Goal: Information Seeking & Learning: Learn about a topic

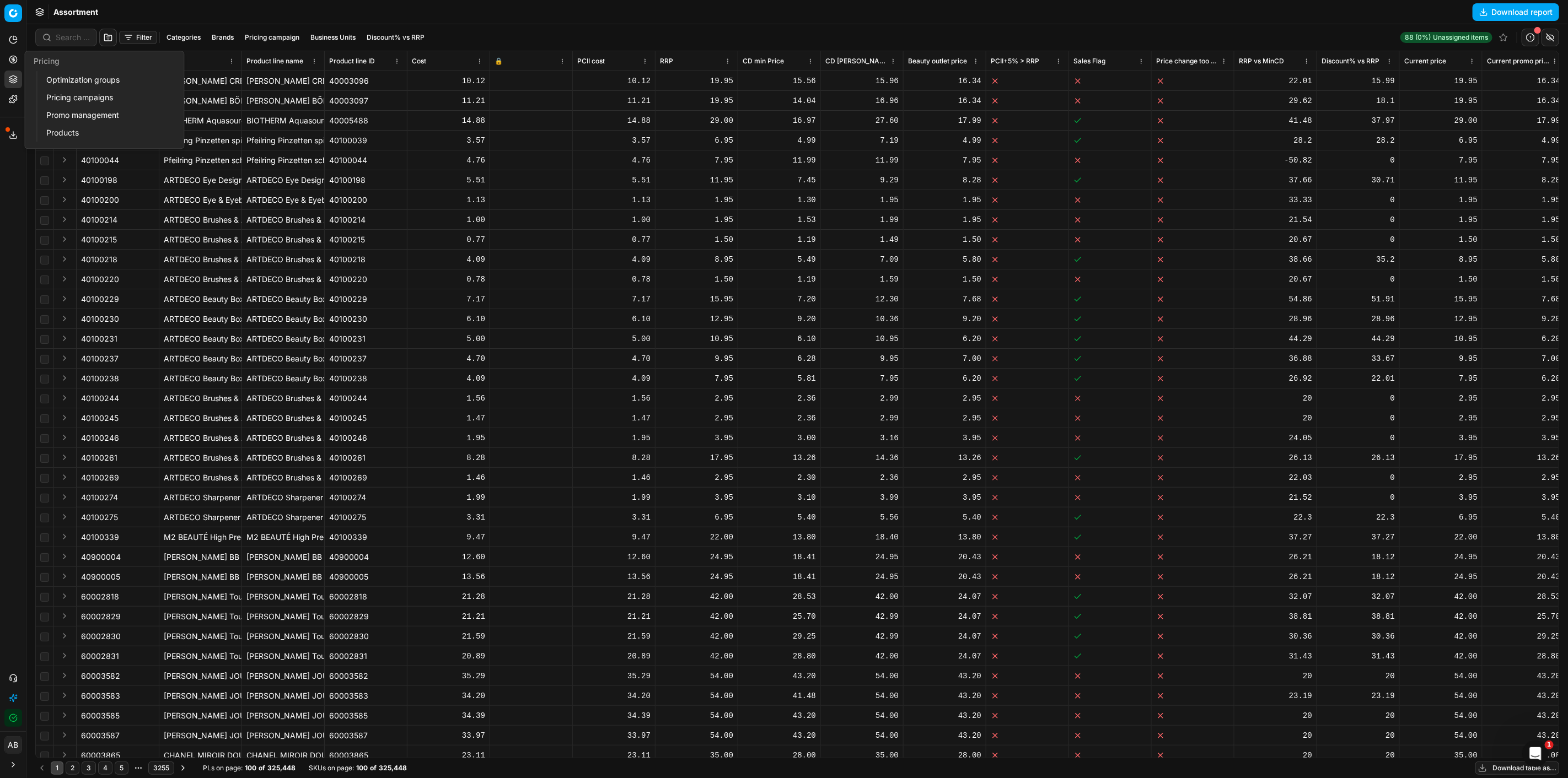
drag, startPoint x: 84, startPoint y: 80, endPoint x: 94, endPoint y: 87, distance: 12.2
click at [84, 80] on link "Optimization groups" at bounding box center [106, 80] width 128 height 15
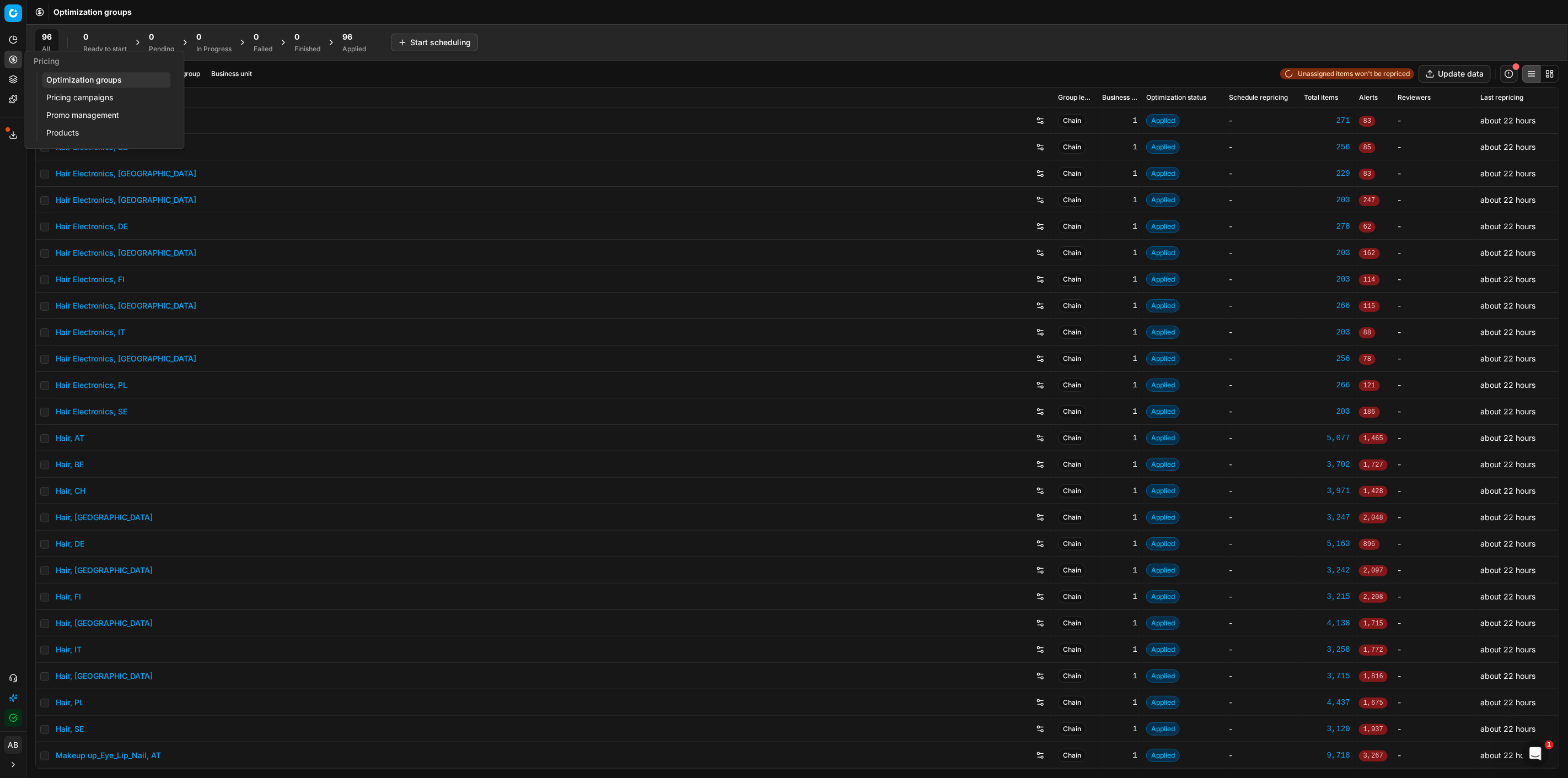
click at [59, 101] on link "Pricing campaigns" at bounding box center [106, 97] width 128 height 15
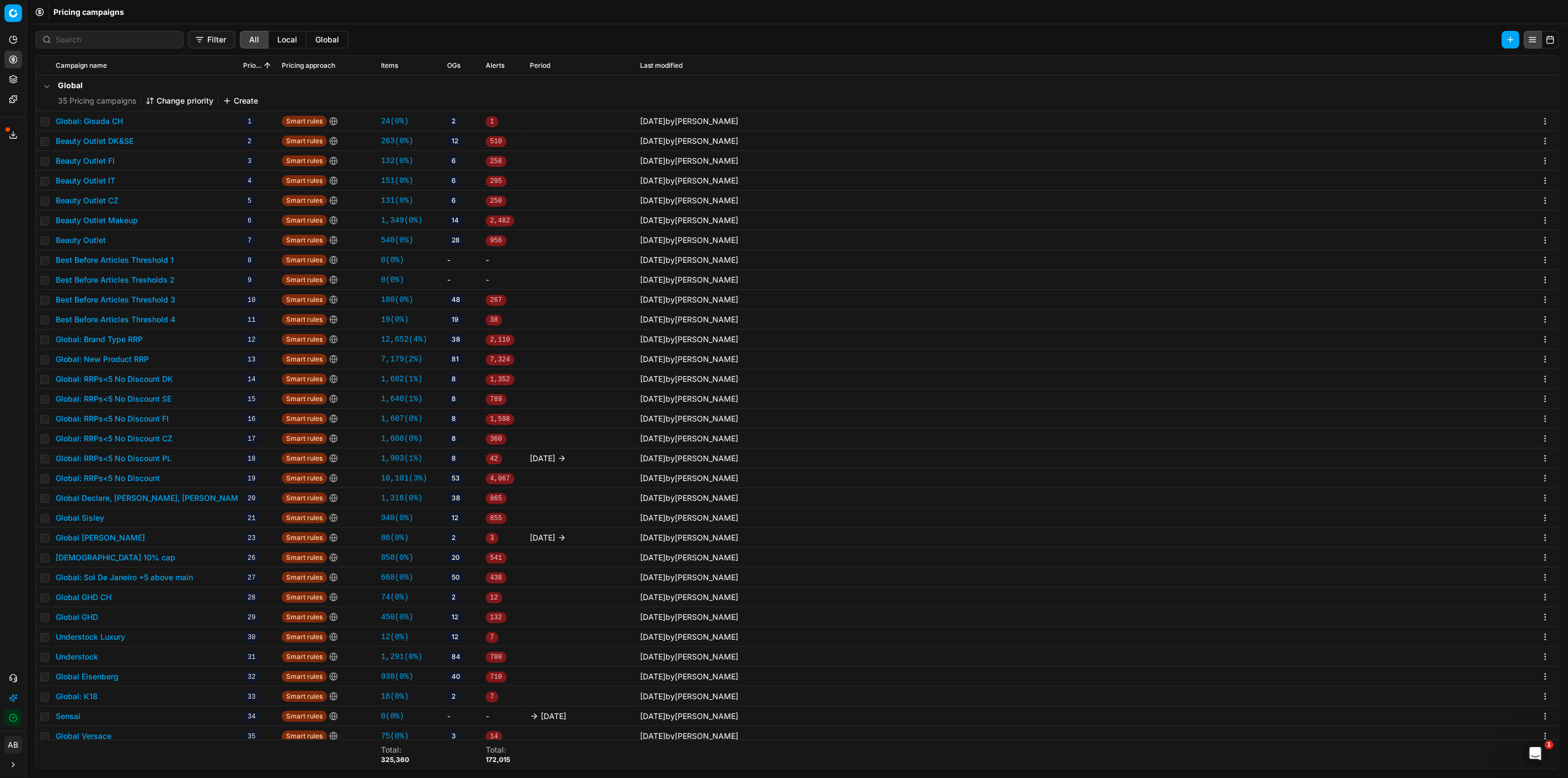
click at [269, 31] on button "Local" at bounding box center [287, 40] width 38 height 17
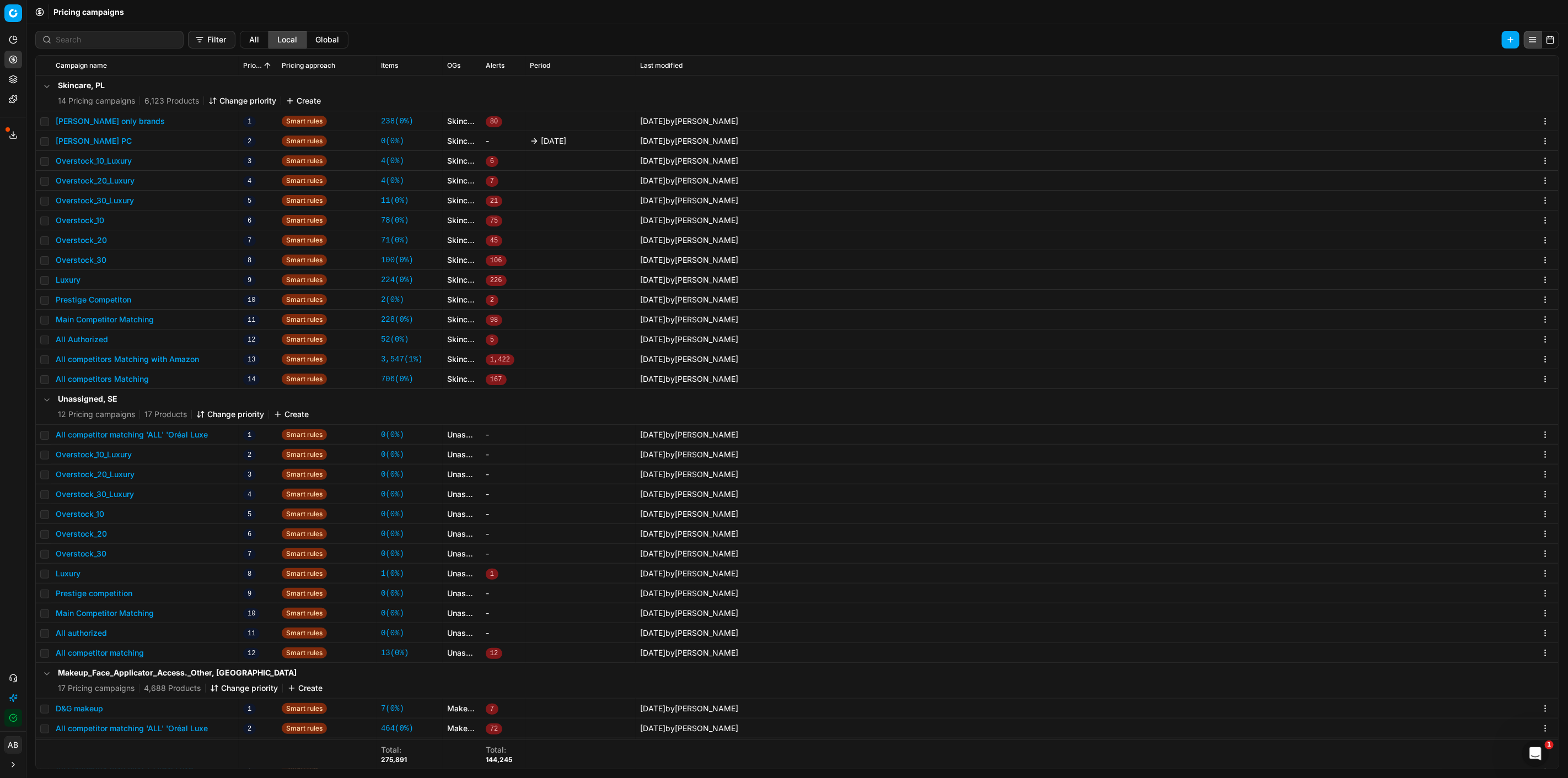
click at [192, 37] on button "Filter" at bounding box center [211, 40] width 47 height 17
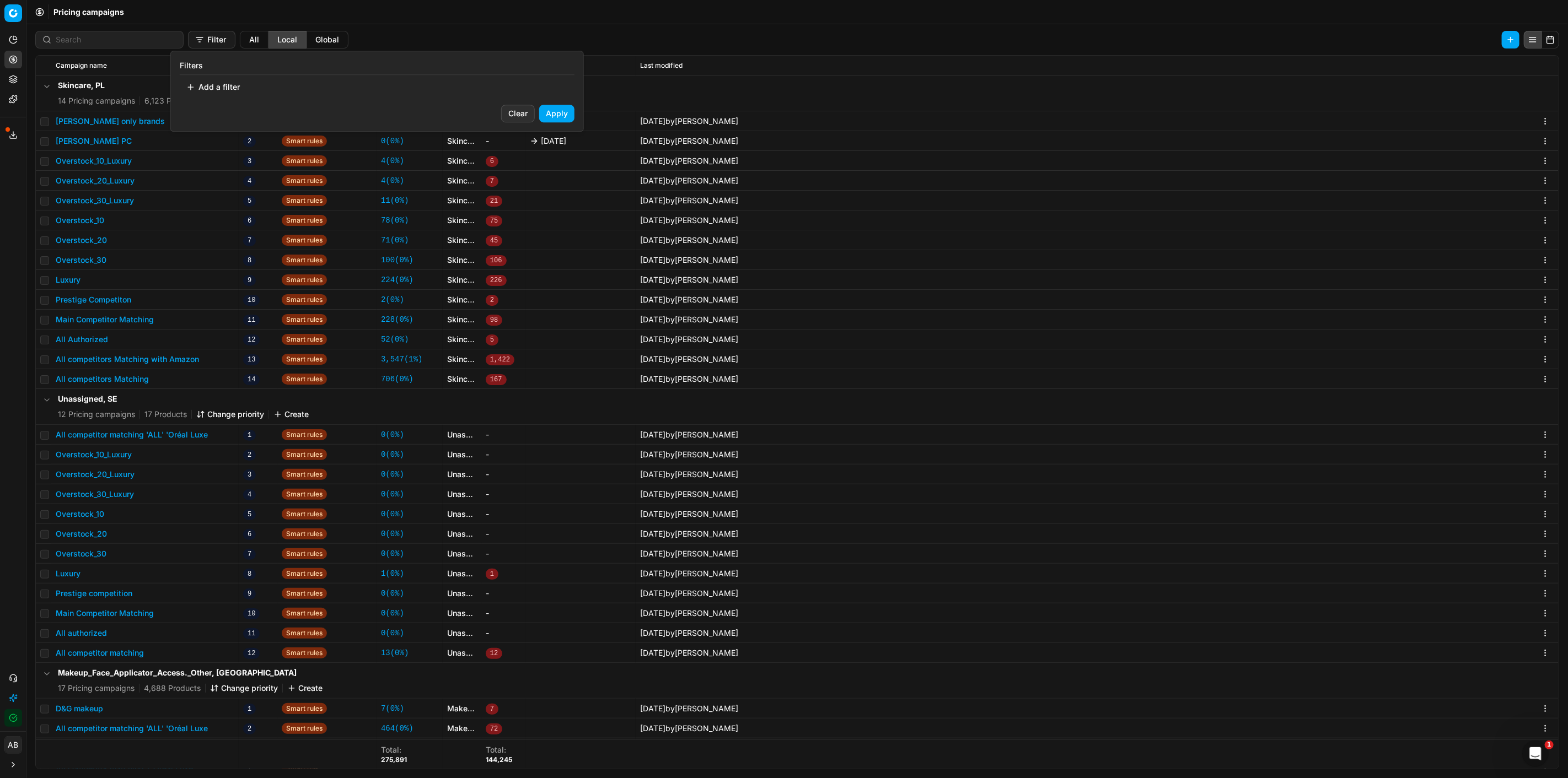
click at [320, 33] on html "Pricing platform Analytics Pricing Product portfolio Templates Export service 2…" at bounding box center [784, 389] width 1568 height 778
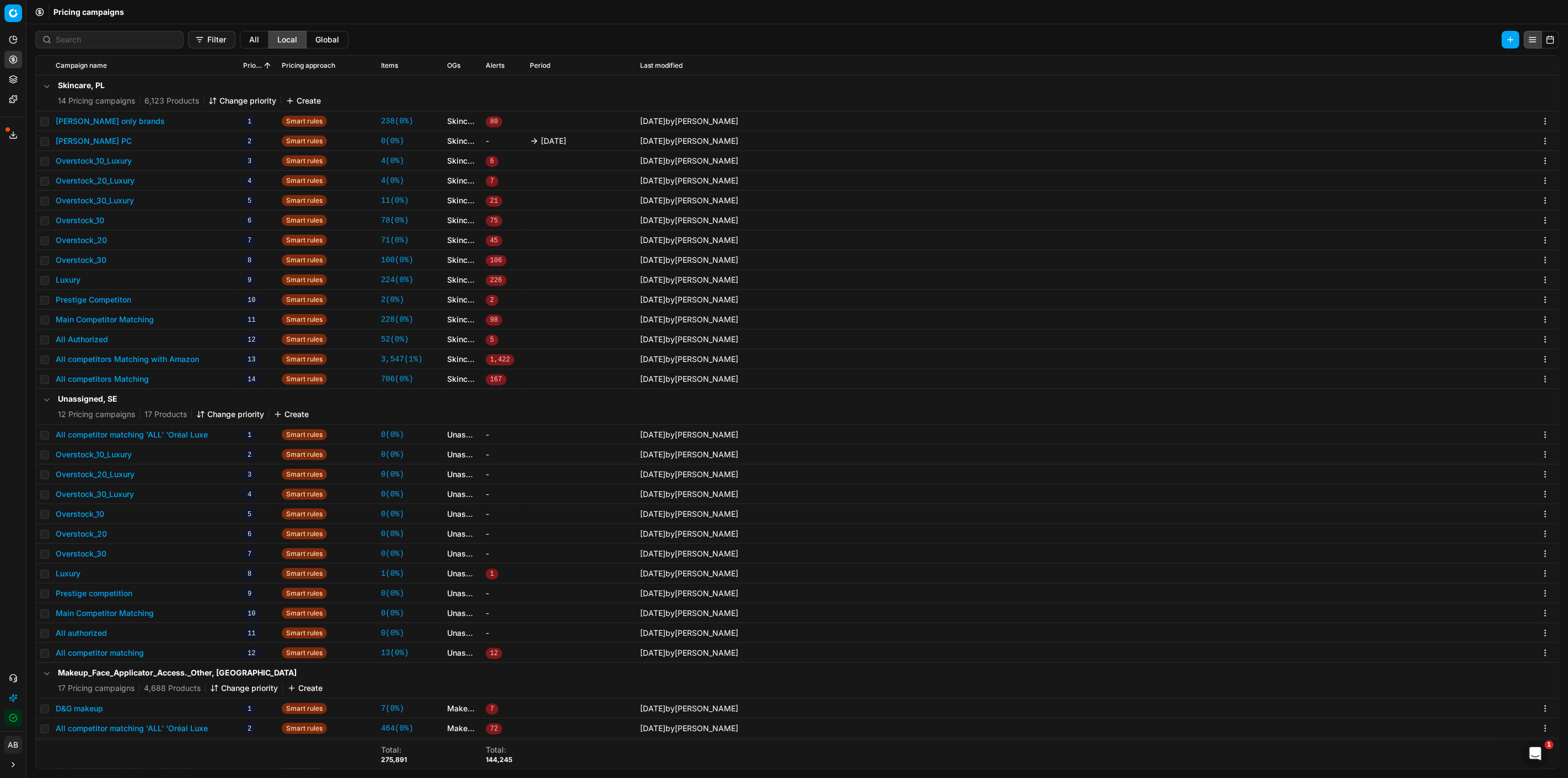
click at [320, 33] on button "Global" at bounding box center [327, 40] width 42 height 17
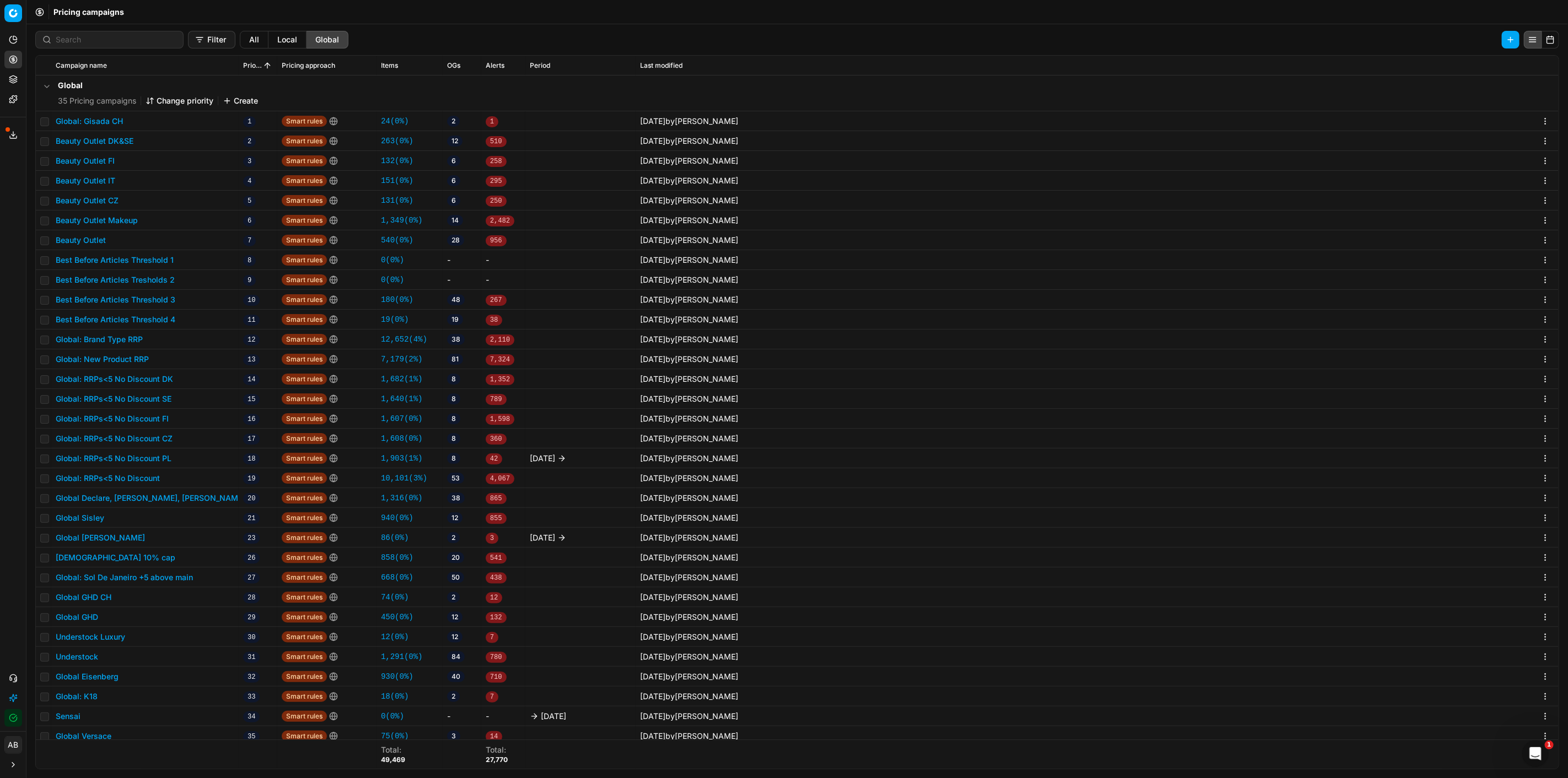
scroll to position [62, 0]
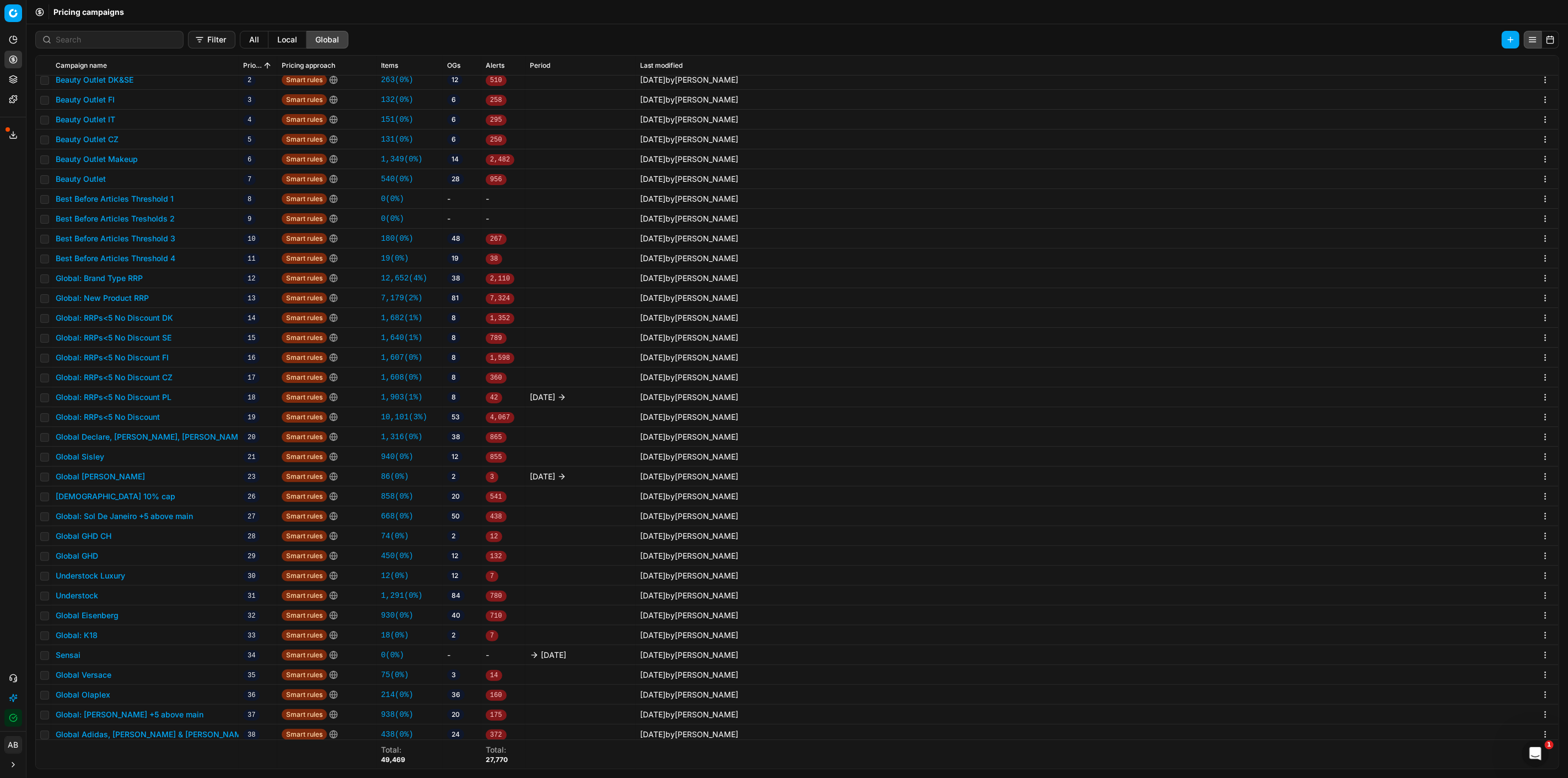
click at [91, 559] on button "Global GHD" at bounding box center [77, 556] width 43 height 11
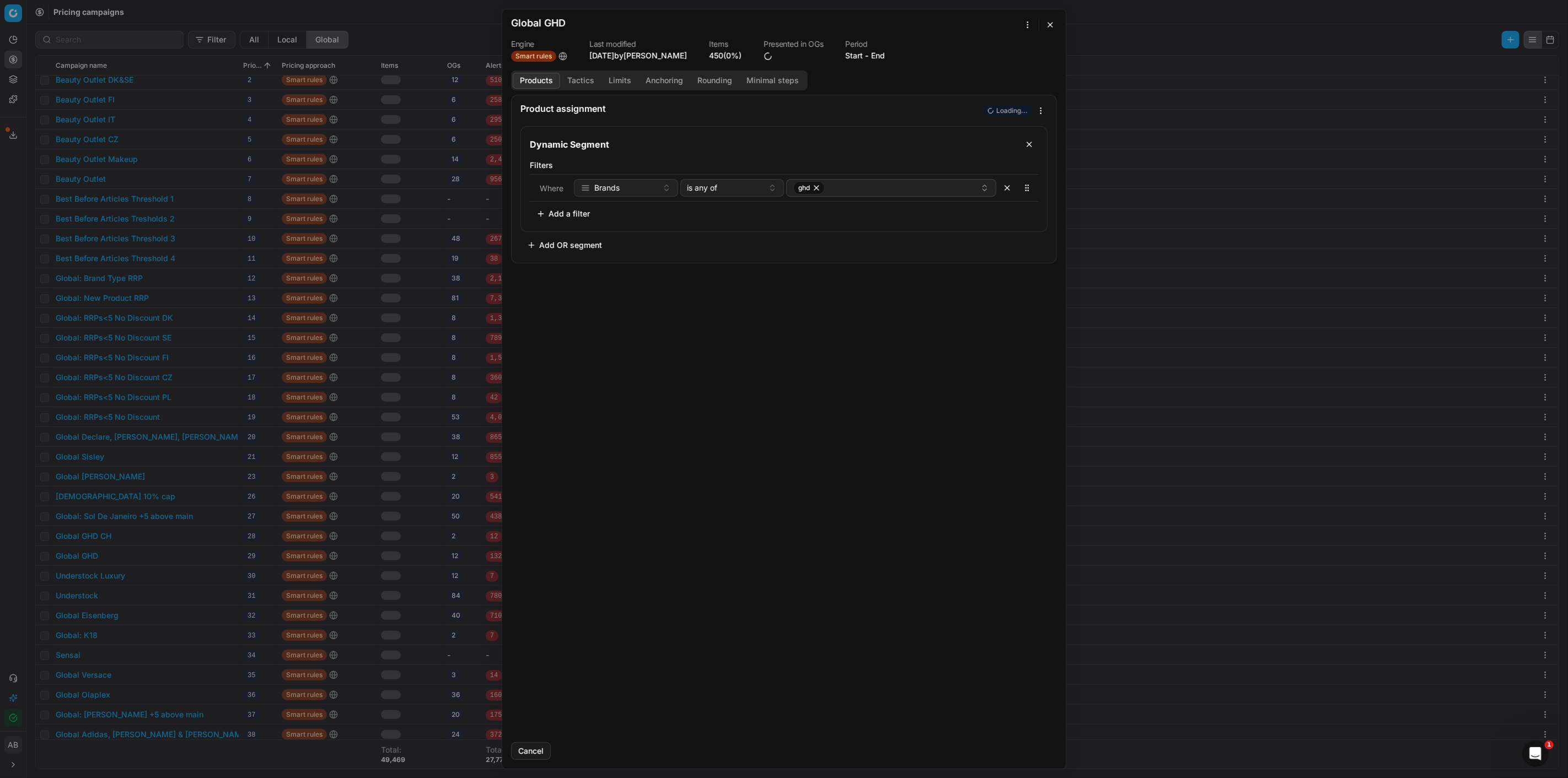
click at [568, 80] on button "Tactics" at bounding box center [581, 81] width 41 height 16
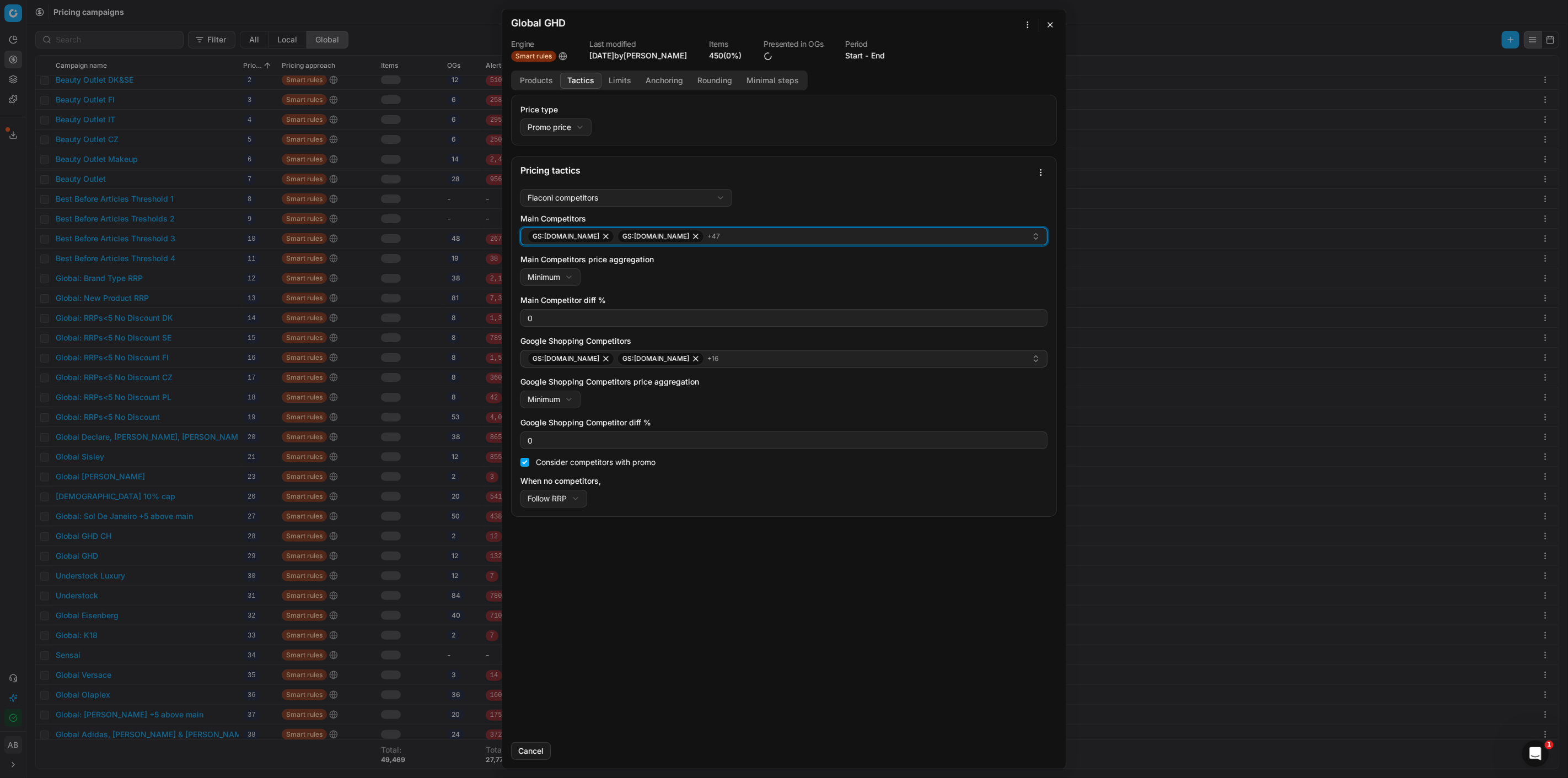
click at [703, 239] on div "GS:[DOMAIN_NAME] GS:[DOMAIN_NAME] + 47" at bounding box center [780, 237] width 504 height 13
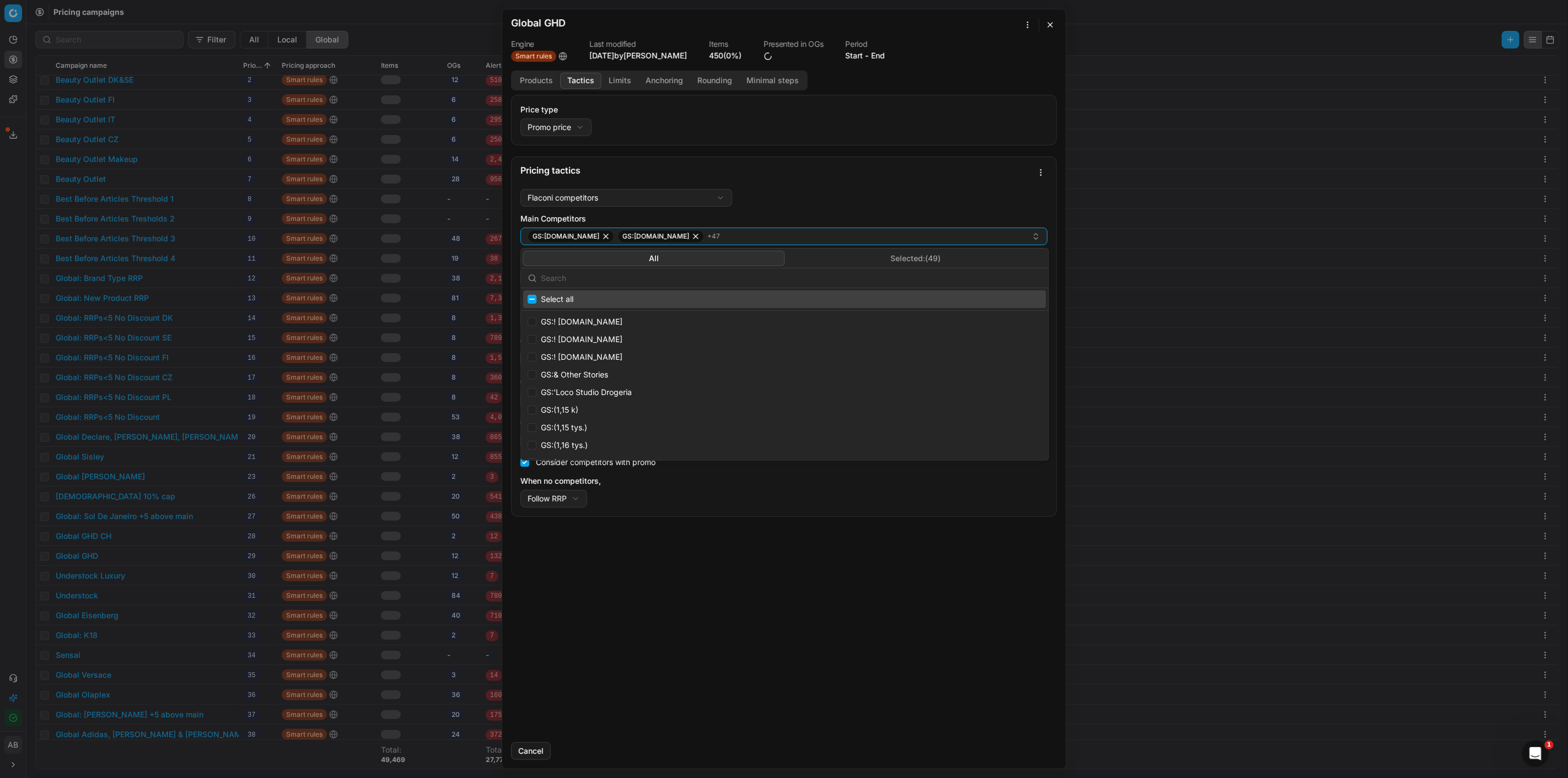
click at [840, 255] on button "Selected: ( 49 )" at bounding box center [916, 258] width 262 height 15
click at [1050, 22] on button "button" at bounding box center [1050, 25] width 13 height 13
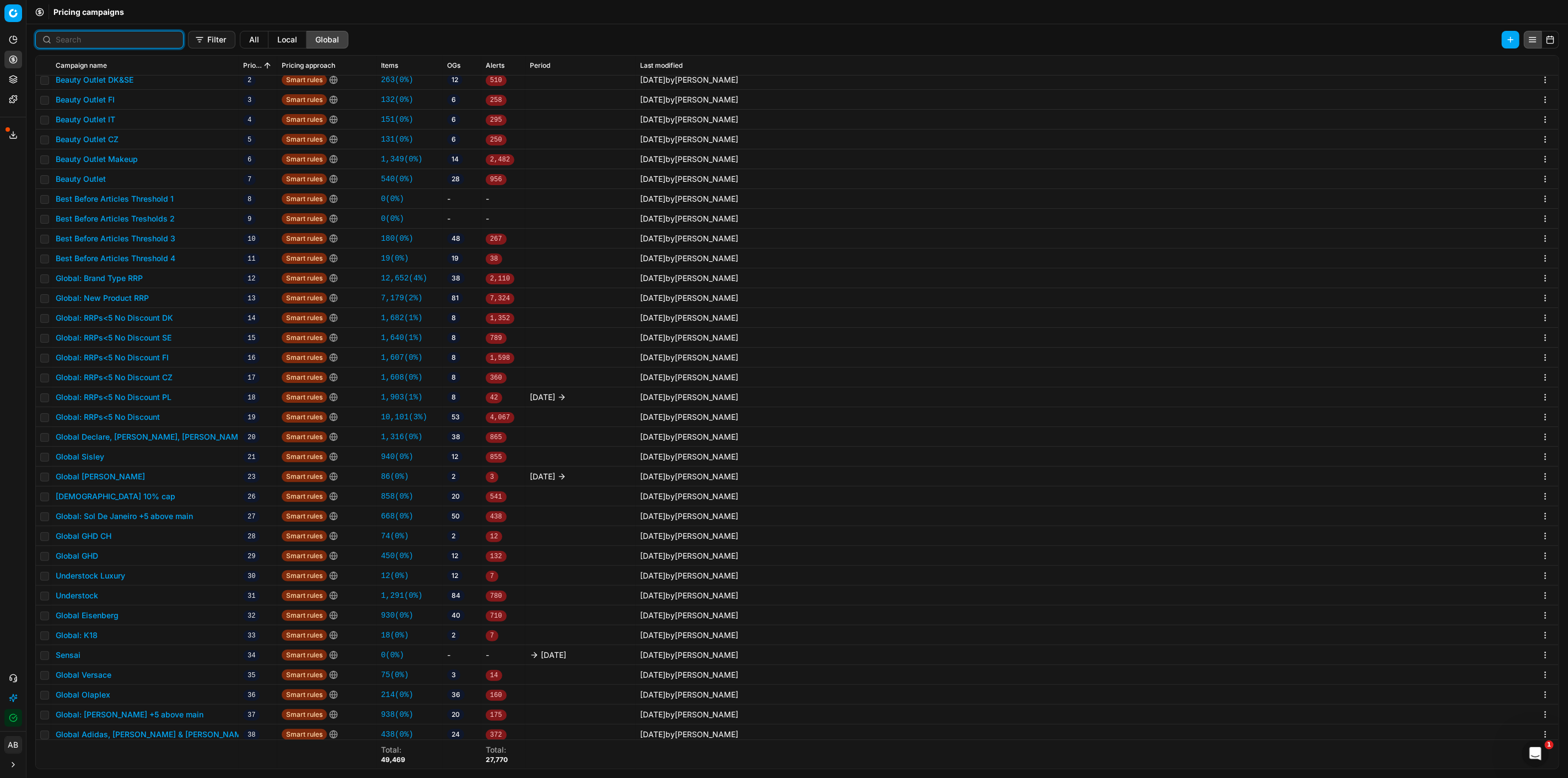
click at [97, 35] on input at bounding box center [116, 39] width 121 height 11
click at [82, 83] on link "Optimization groups" at bounding box center [106, 80] width 128 height 15
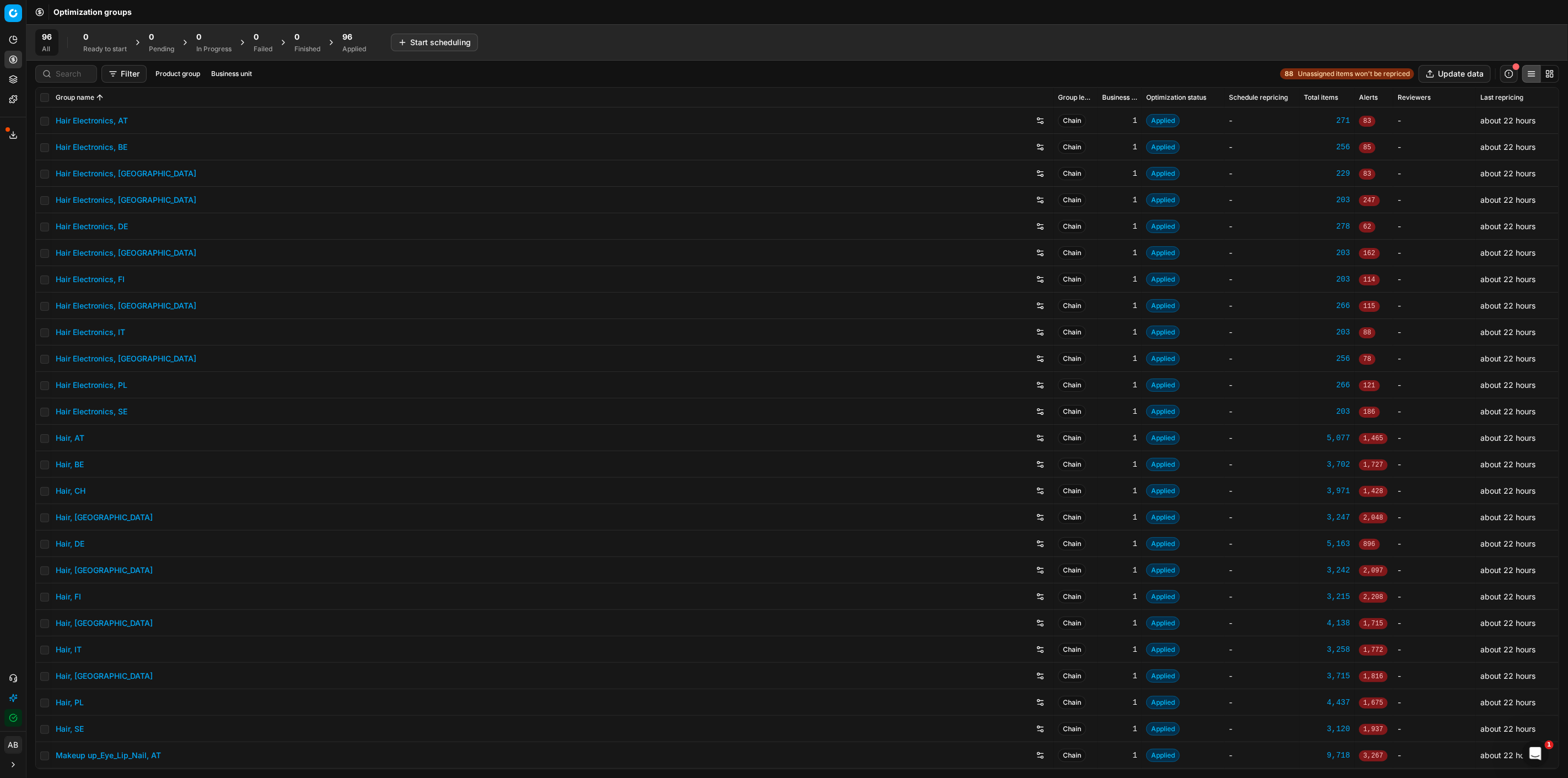
click at [113, 223] on link "Hair Electronics, DE" at bounding box center [92, 226] width 72 height 11
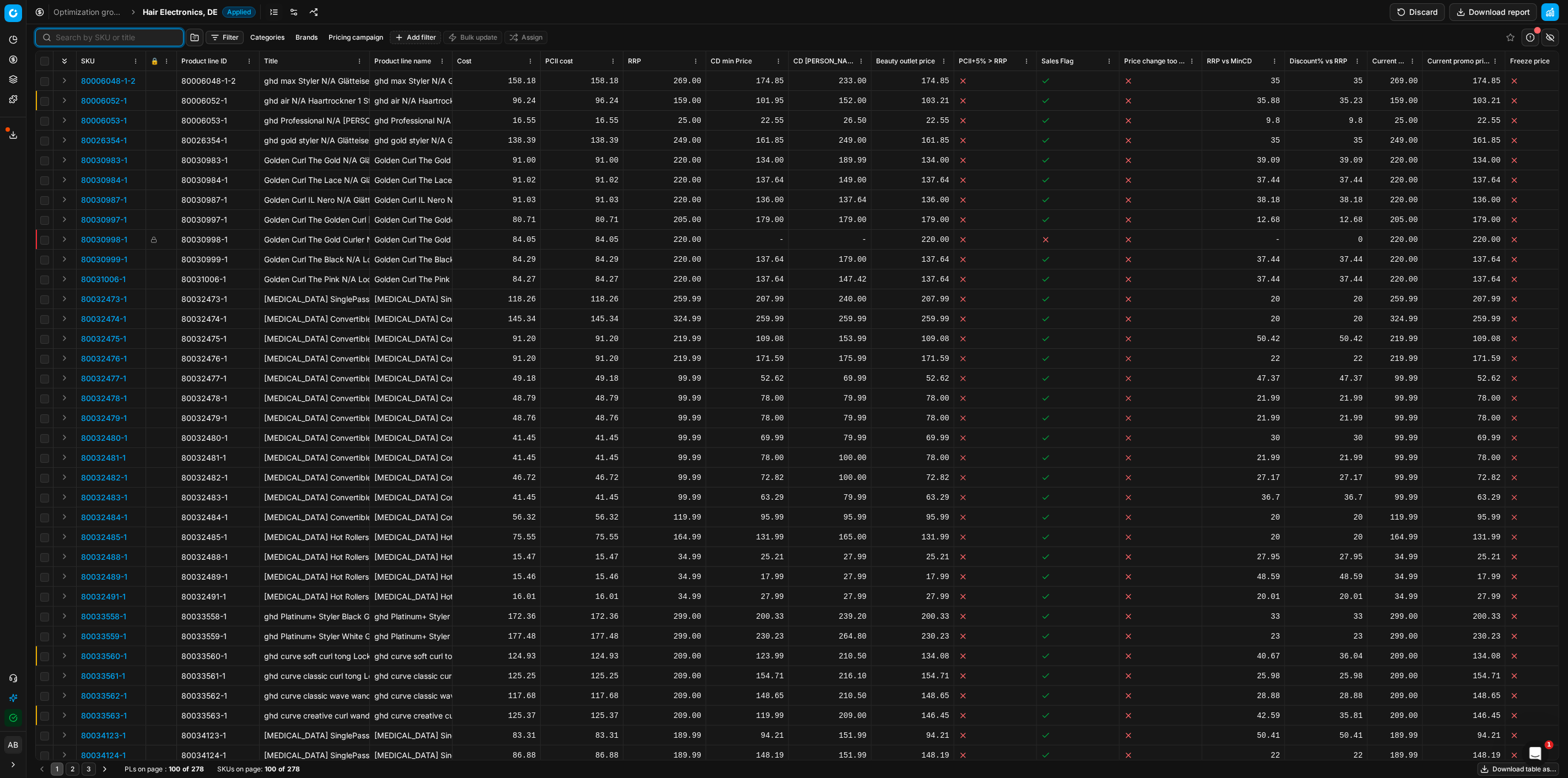
click at [73, 41] on input at bounding box center [116, 37] width 121 height 11
paste input "90005711-0008546"
type input "90005711-0008546"
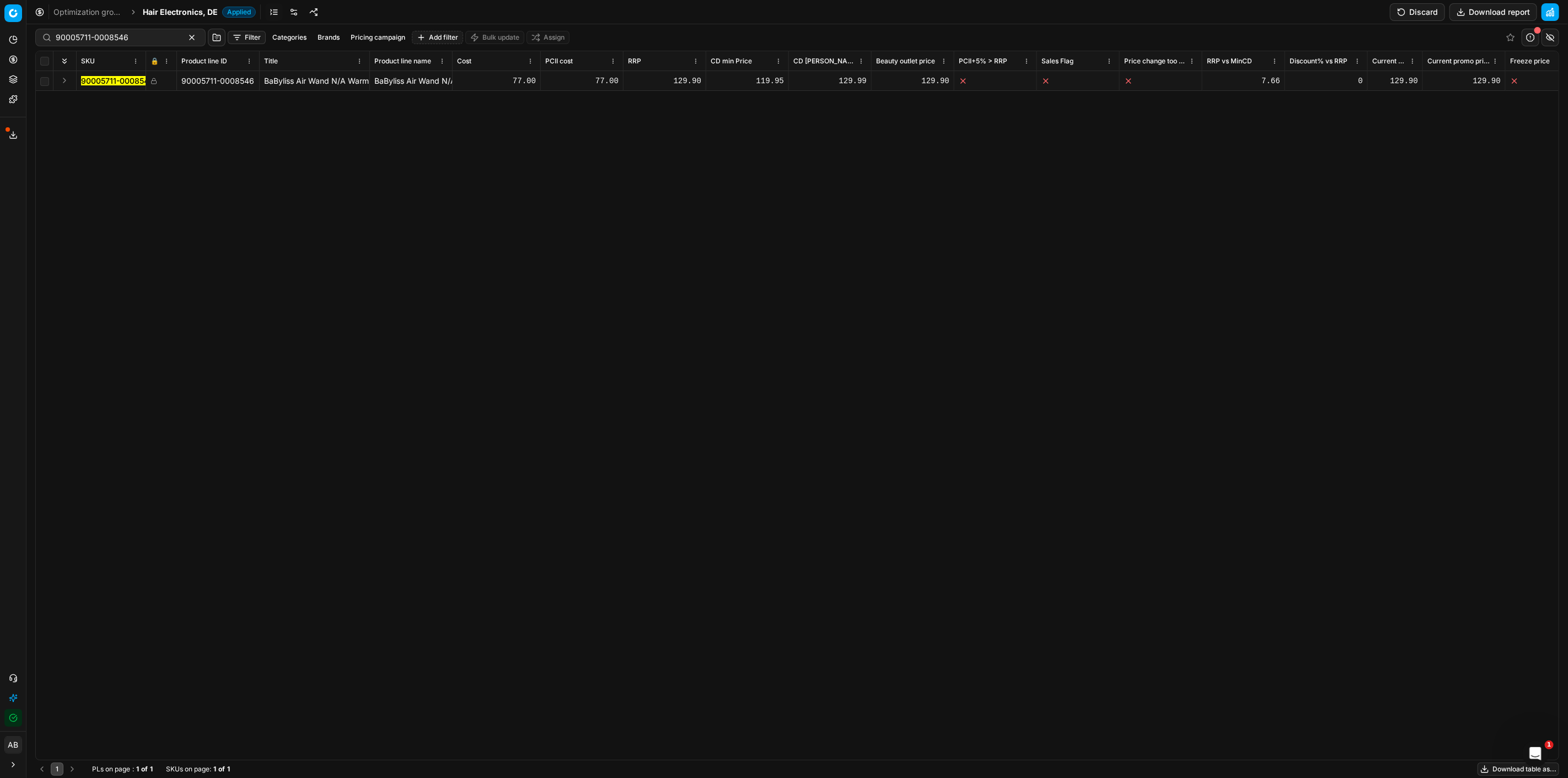
click at [119, 81] on mark "90005711-0008546" at bounding box center [117, 80] width 73 height 9
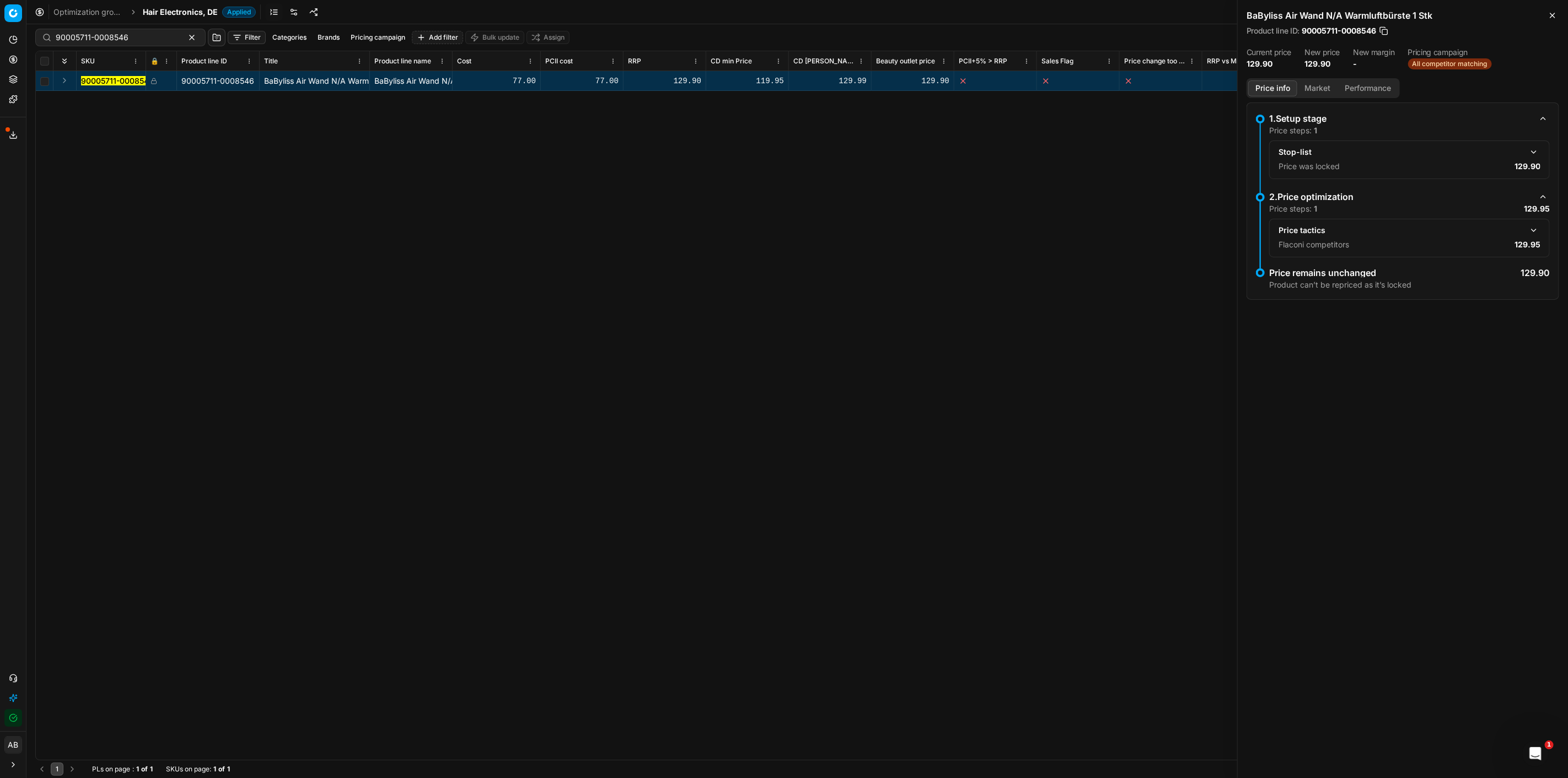
click at [1531, 229] on button "button" at bounding box center [1534, 230] width 13 height 13
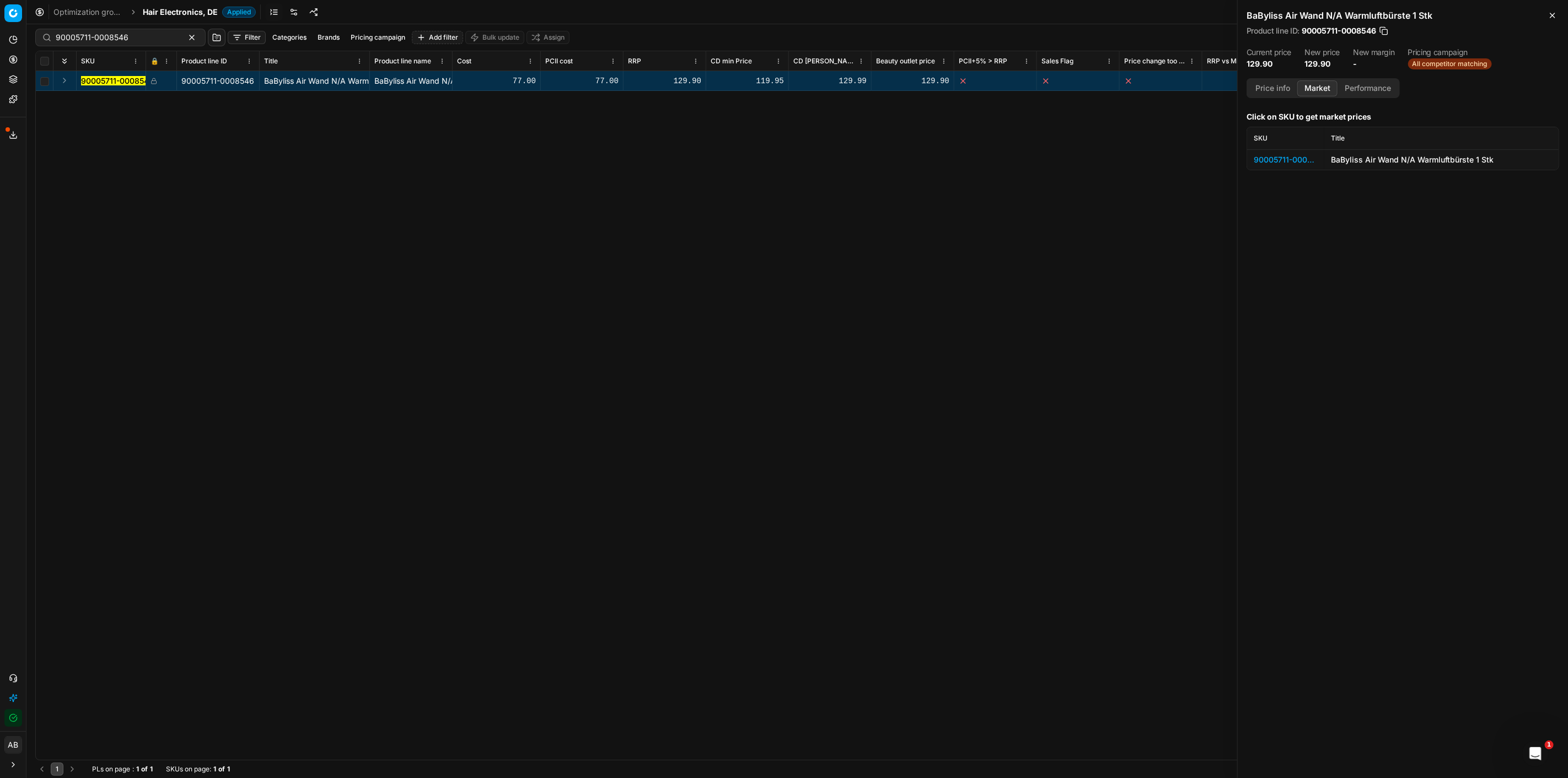
click at [1315, 84] on button "Market" at bounding box center [1318, 88] width 41 height 16
click at [1294, 160] on div "90005711-0008546" at bounding box center [1286, 159] width 64 height 11
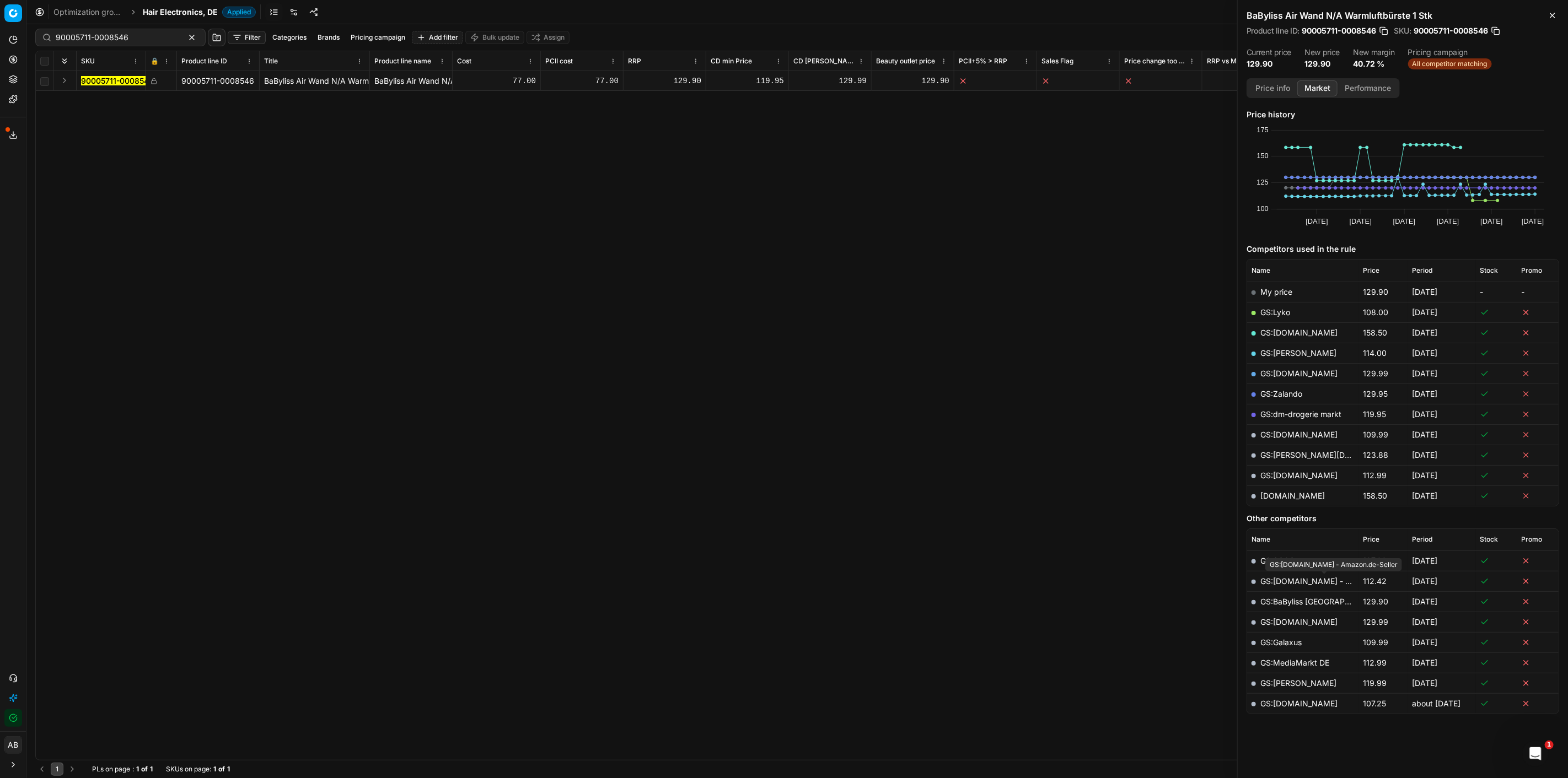
click at [1310, 583] on link "GS:[DOMAIN_NAME] - Amazon.de-Seller" at bounding box center [1335, 581] width 149 height 9
click at [182, 8] on span "Hair Electronics, DE" at bounding box center [180, 12] width 75 height 11
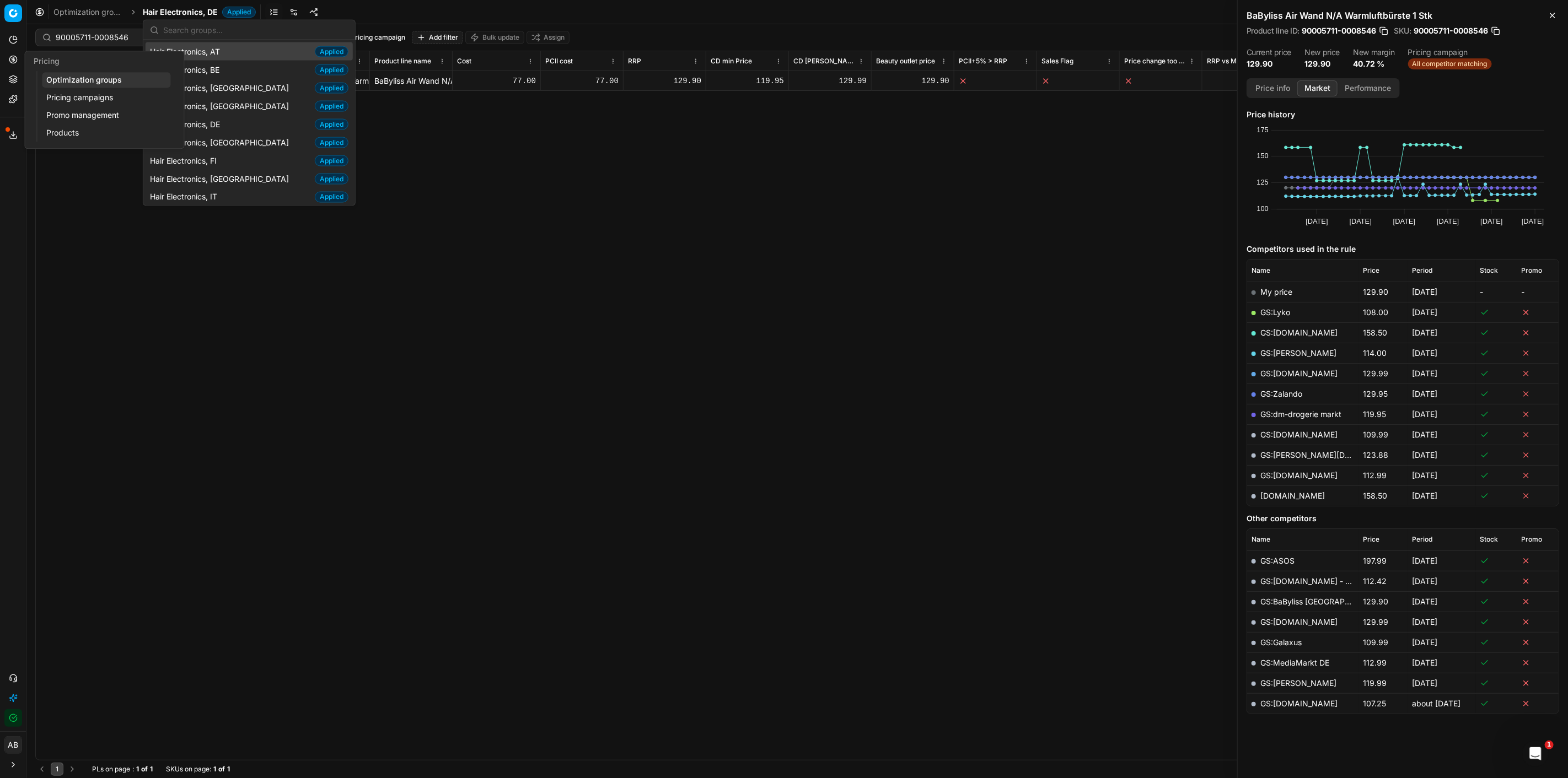
click at [78, 80] on link "Optimization groups" at bounding box center [106, 80] width 128 height 15
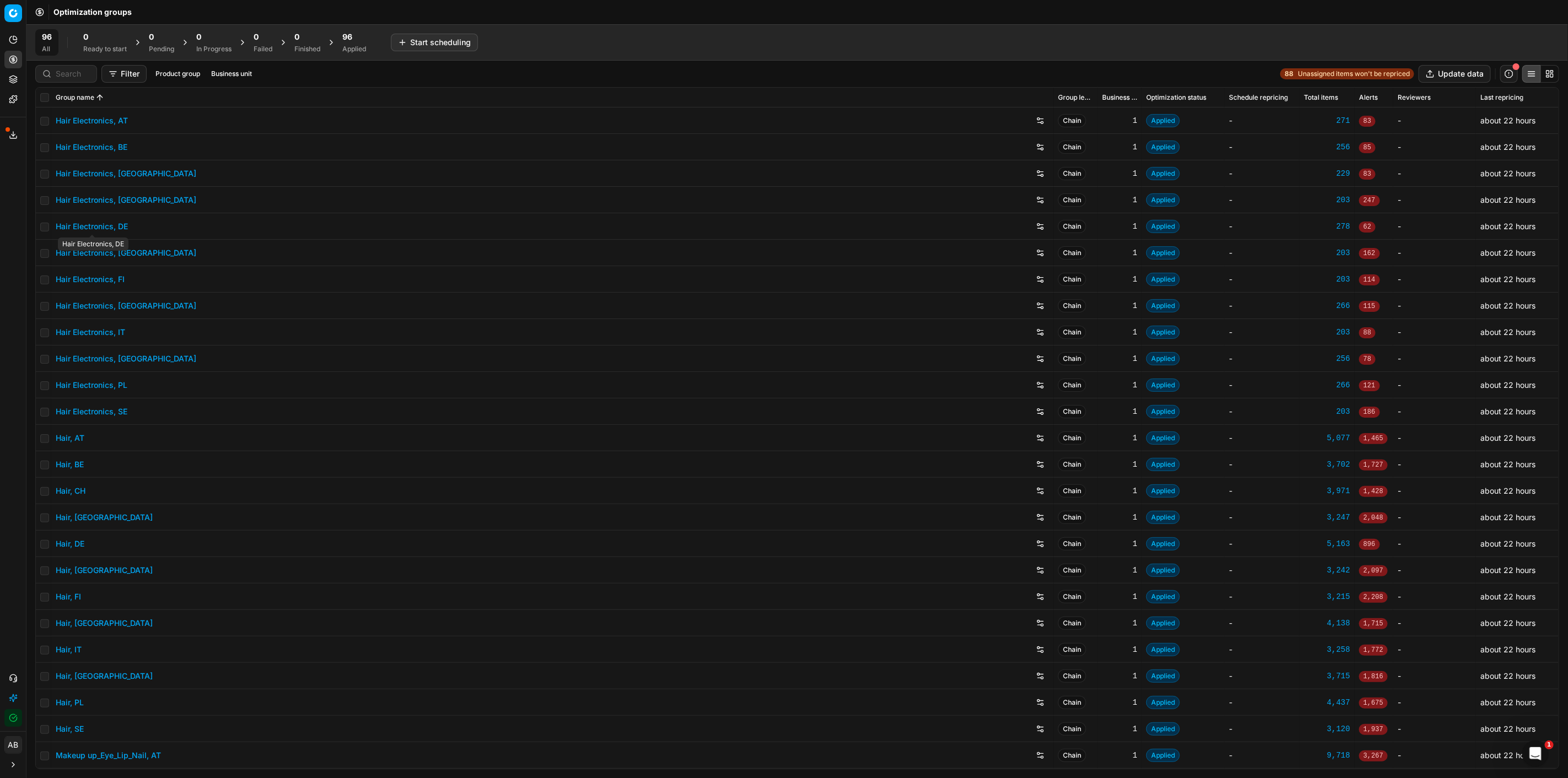
click at [98, 226] on link "Hair Electronics, DE" at bounding box center [92, 226] width 72 height 11
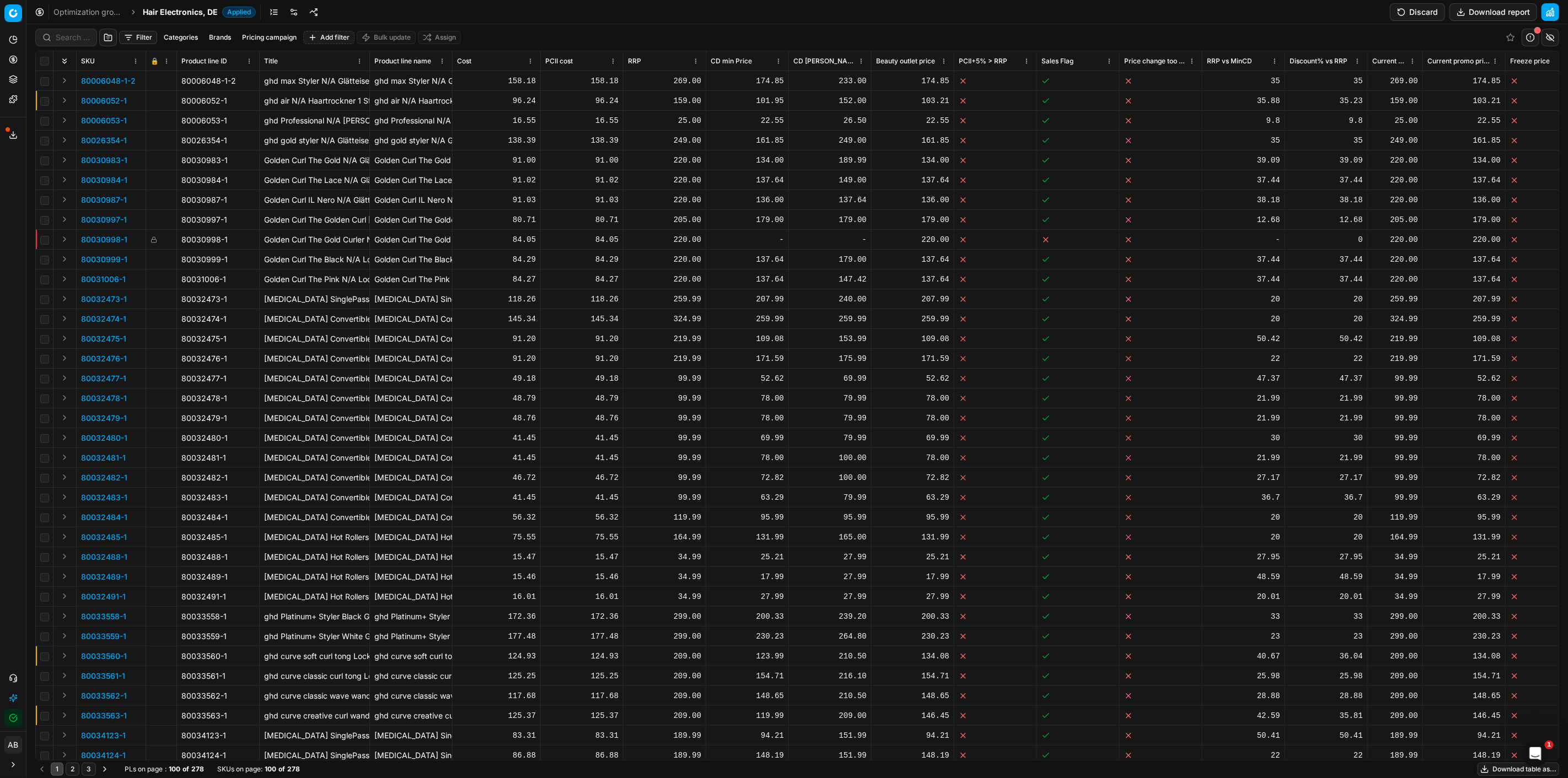
click at [292, 13] on link at bounding box center [294, 12] width 17 height 17
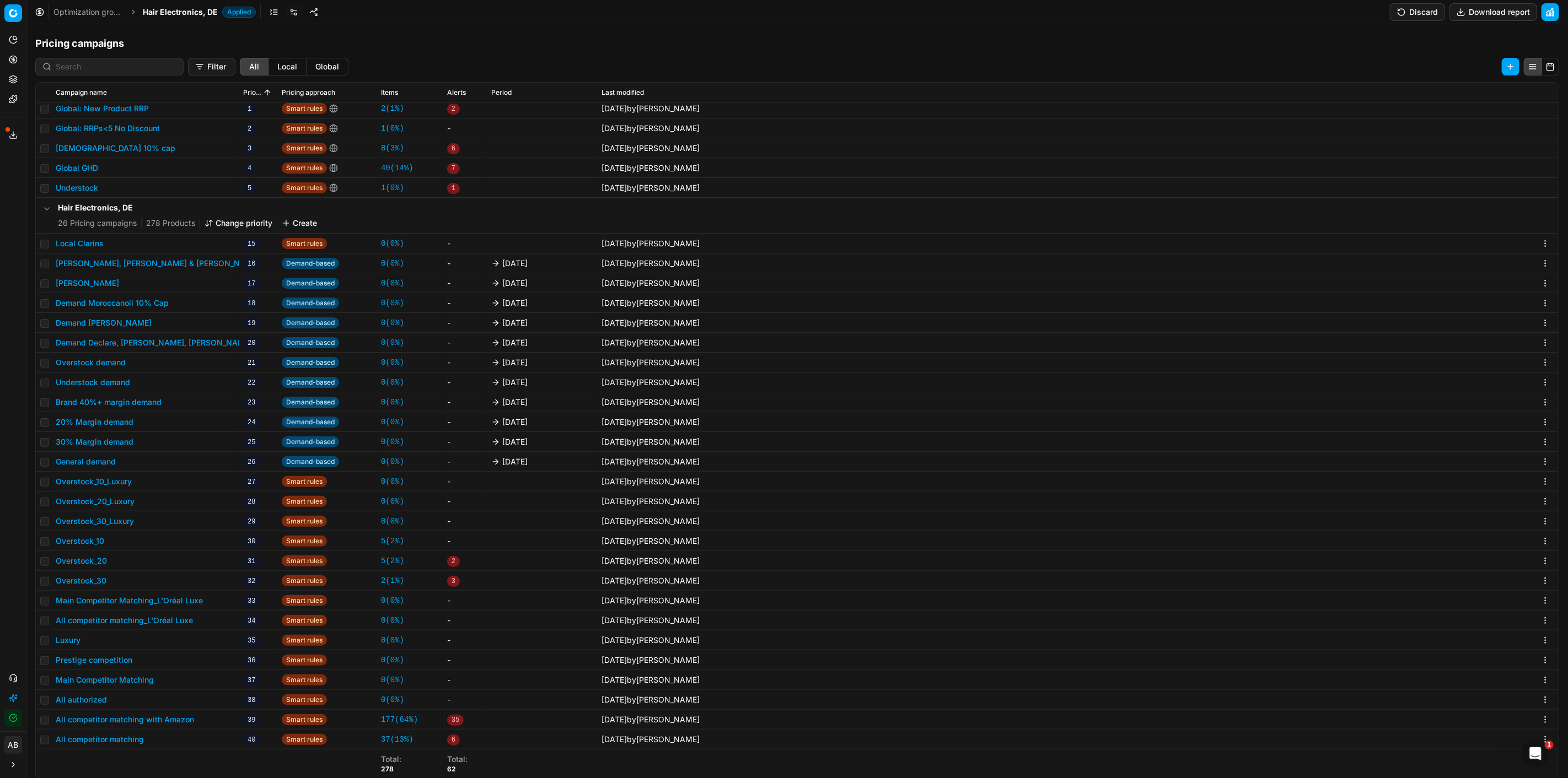
scroll to position [200, 0]
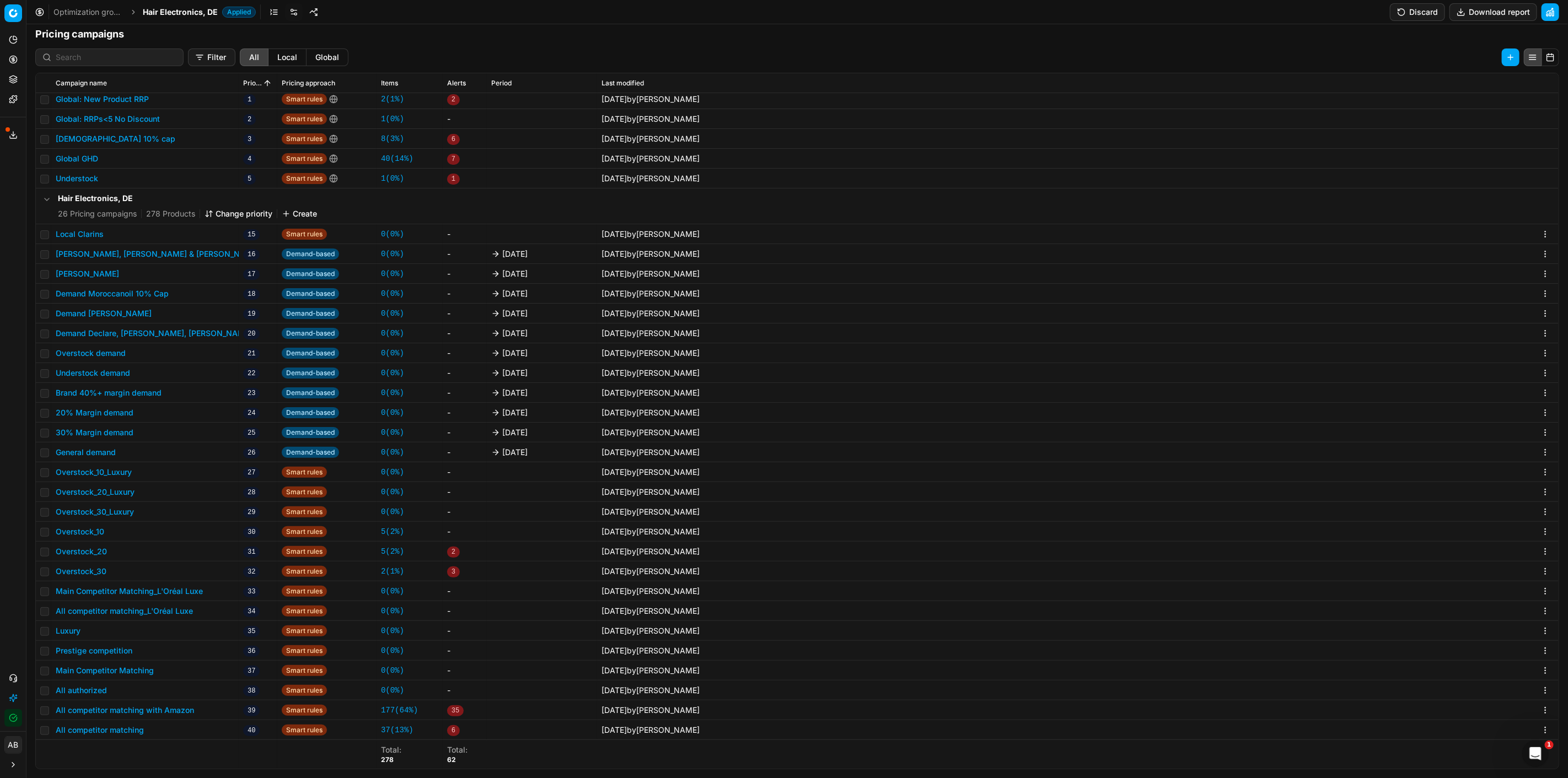
click at [124, 730] on button "All competitor matching" at bounding box center [100, 730] width 88 height 11
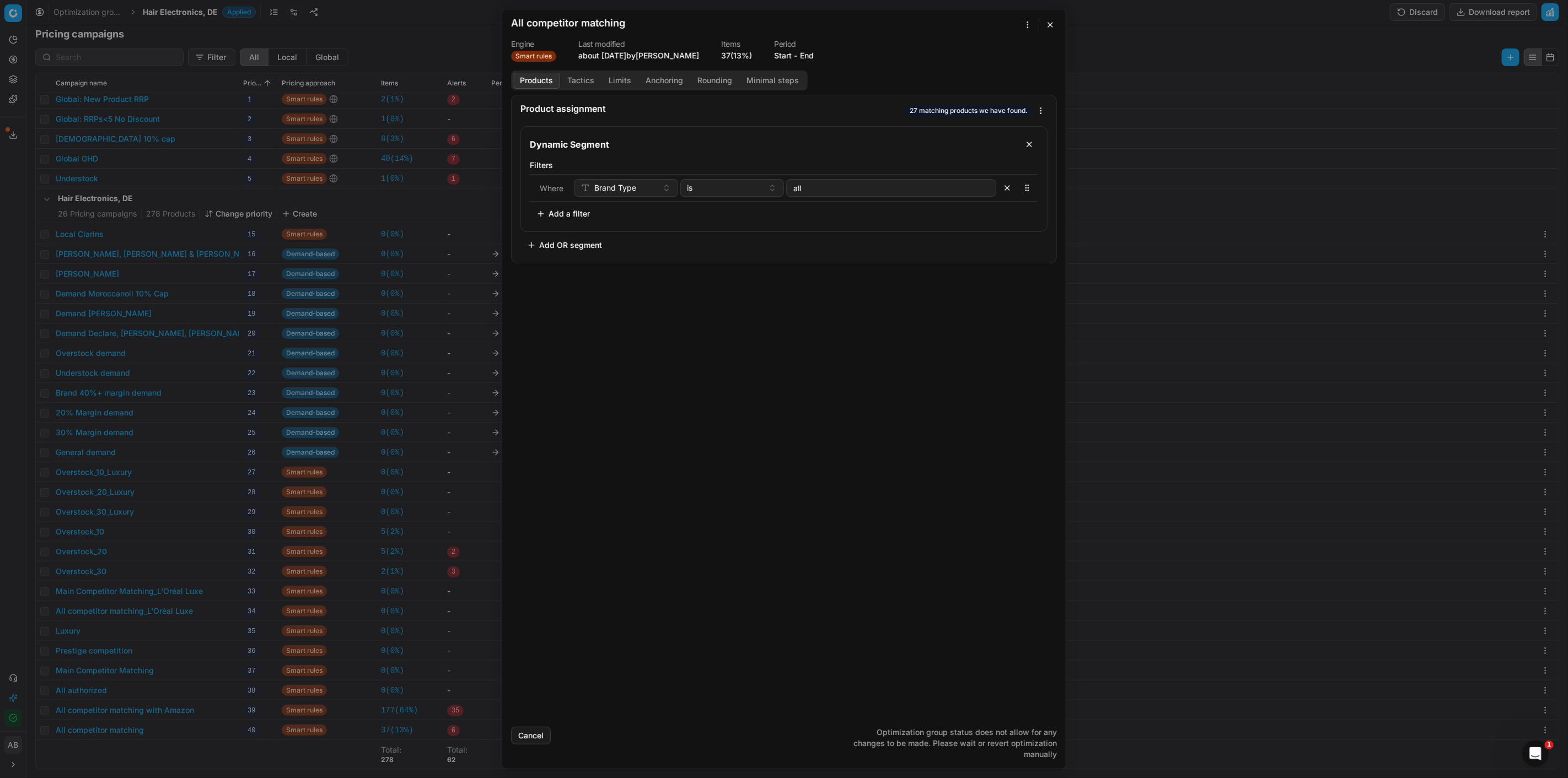
click at [1048, 24] on button "button" at bounding box center [1050, 25] width 13 height 13
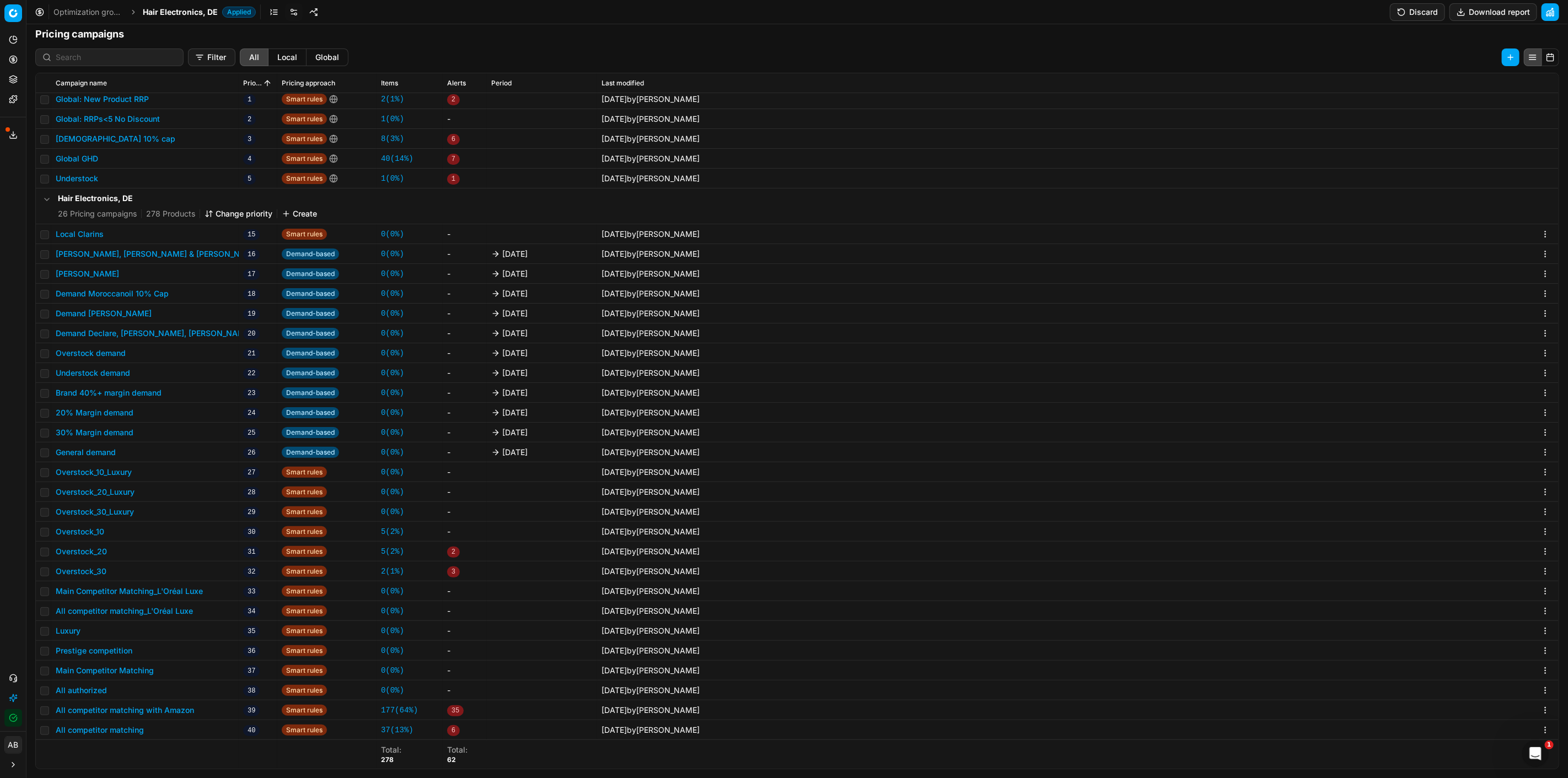
click at [383, 730] on link "37 ( 13% )" at bounding box center [397, 730] width 33 height 11
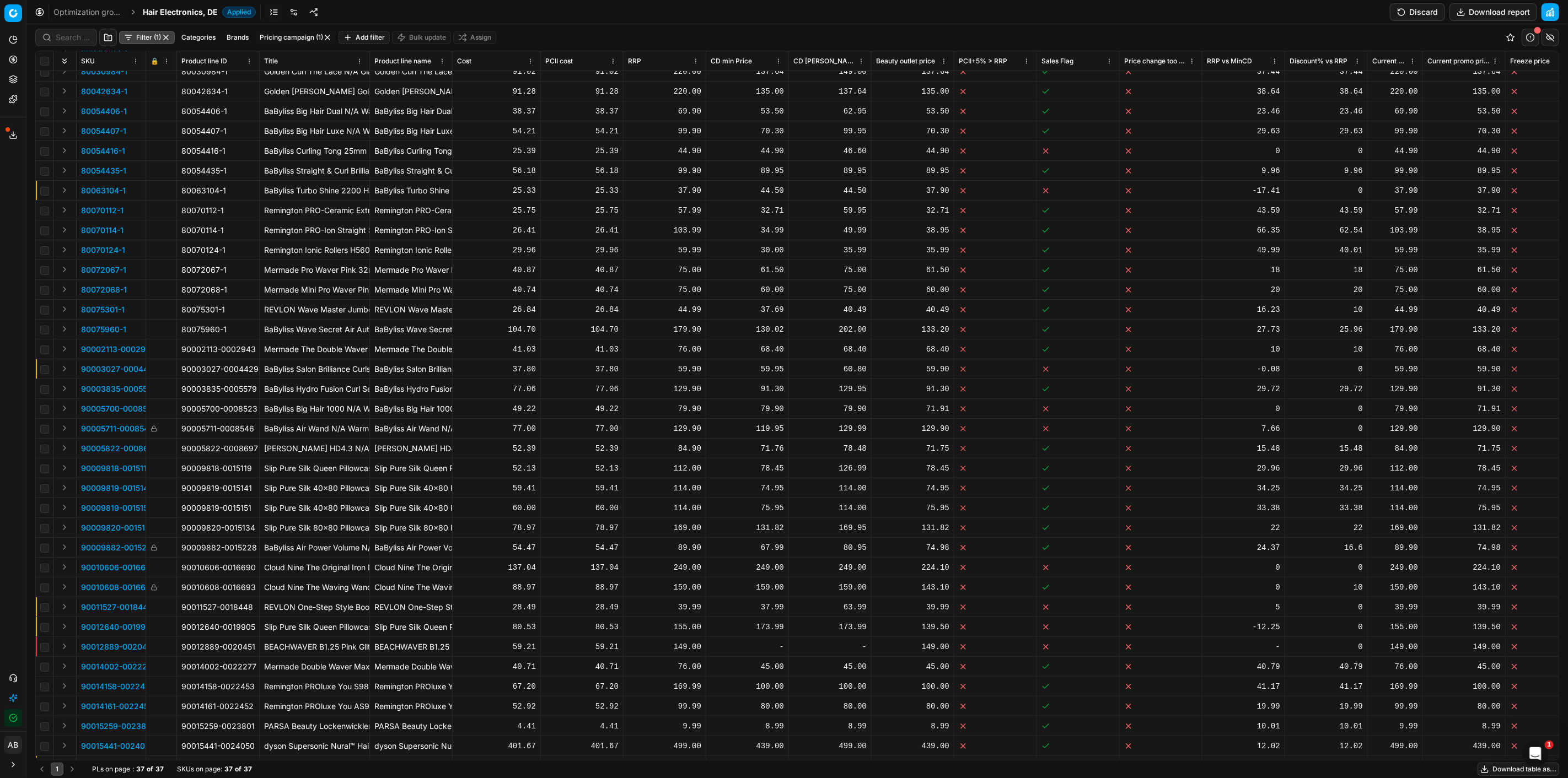
scroll to position [54, 0]
click at [85, 38] on input at bounding box center [72, 37] width 34 height 11
paste input "90005711-0008546"
type input "90005711-0008546"
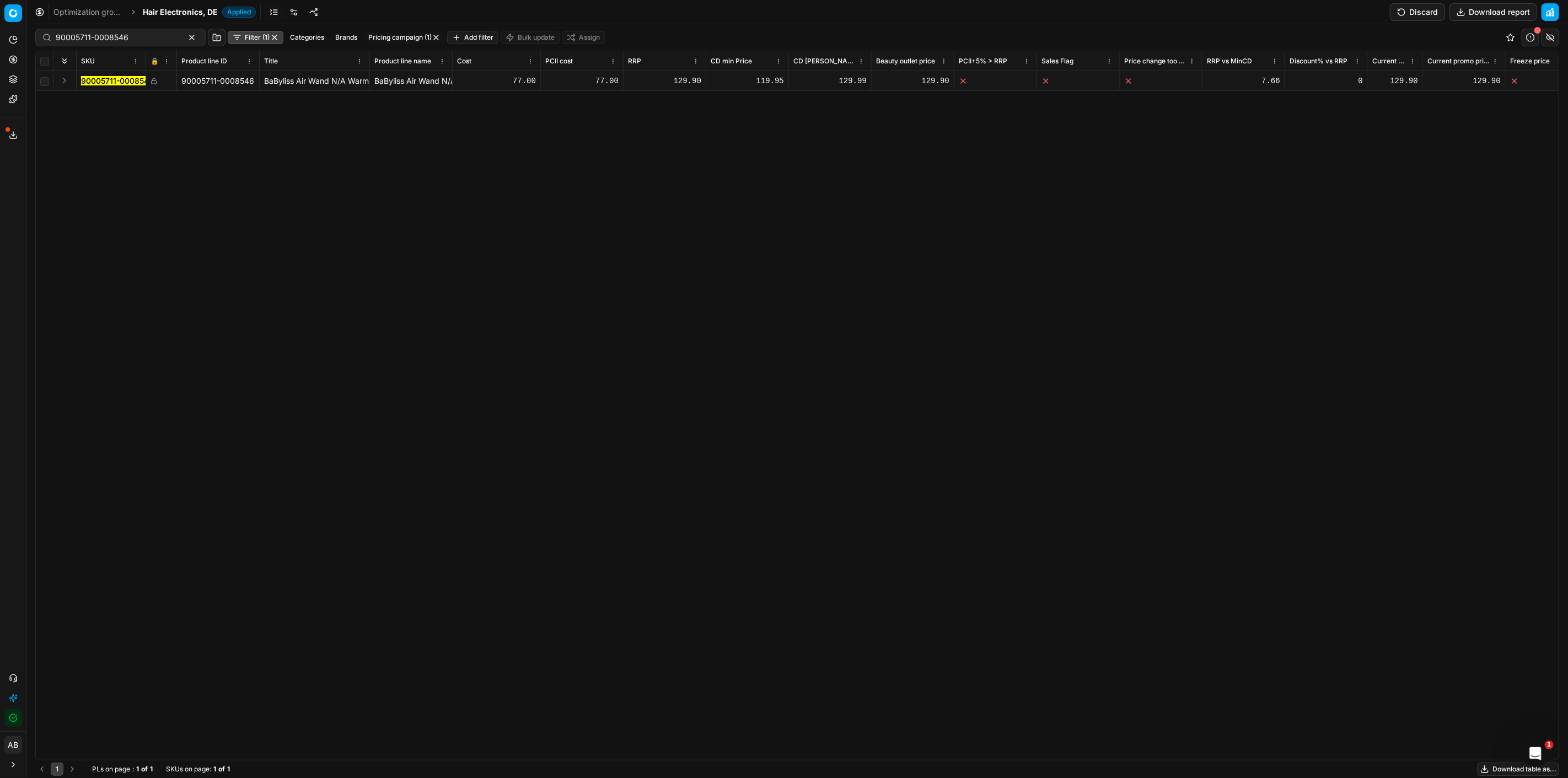
click at [116, 77] on mark "90005711-0008546" at bounding box center [117, 80] width 73 height 9
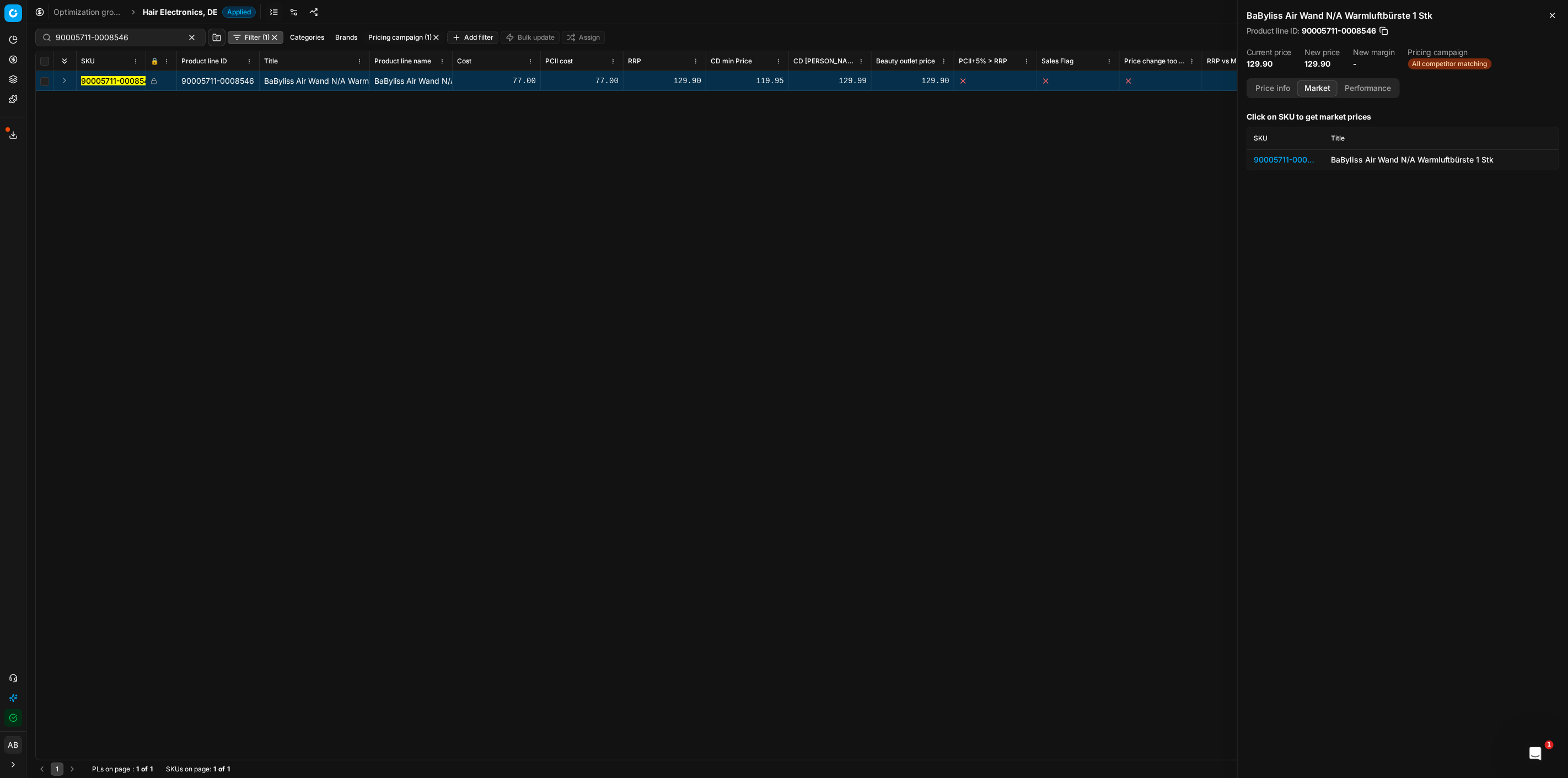
click at [1308, 89] on button "Market" at bounding box center [1318, 88] width 41 height 16
click at [1300, 158] on div "90005711-0008546" at bounding box center [1286, 159] width 64 height 11
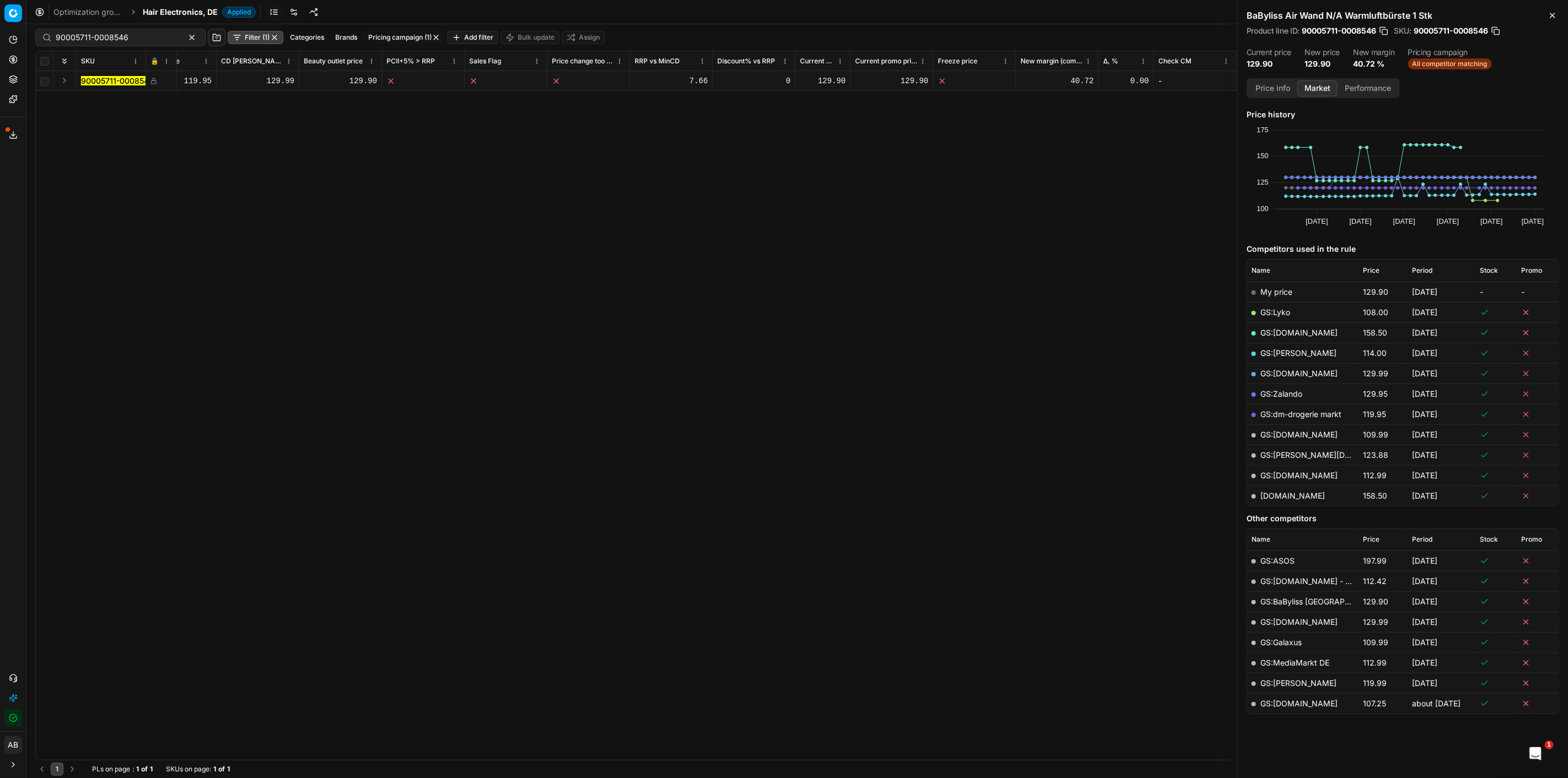
scroll to position [0, 591]
click at [1286, 314] on link "GS:Lyko" at bounding box center [1275, 312] width 30 height 9
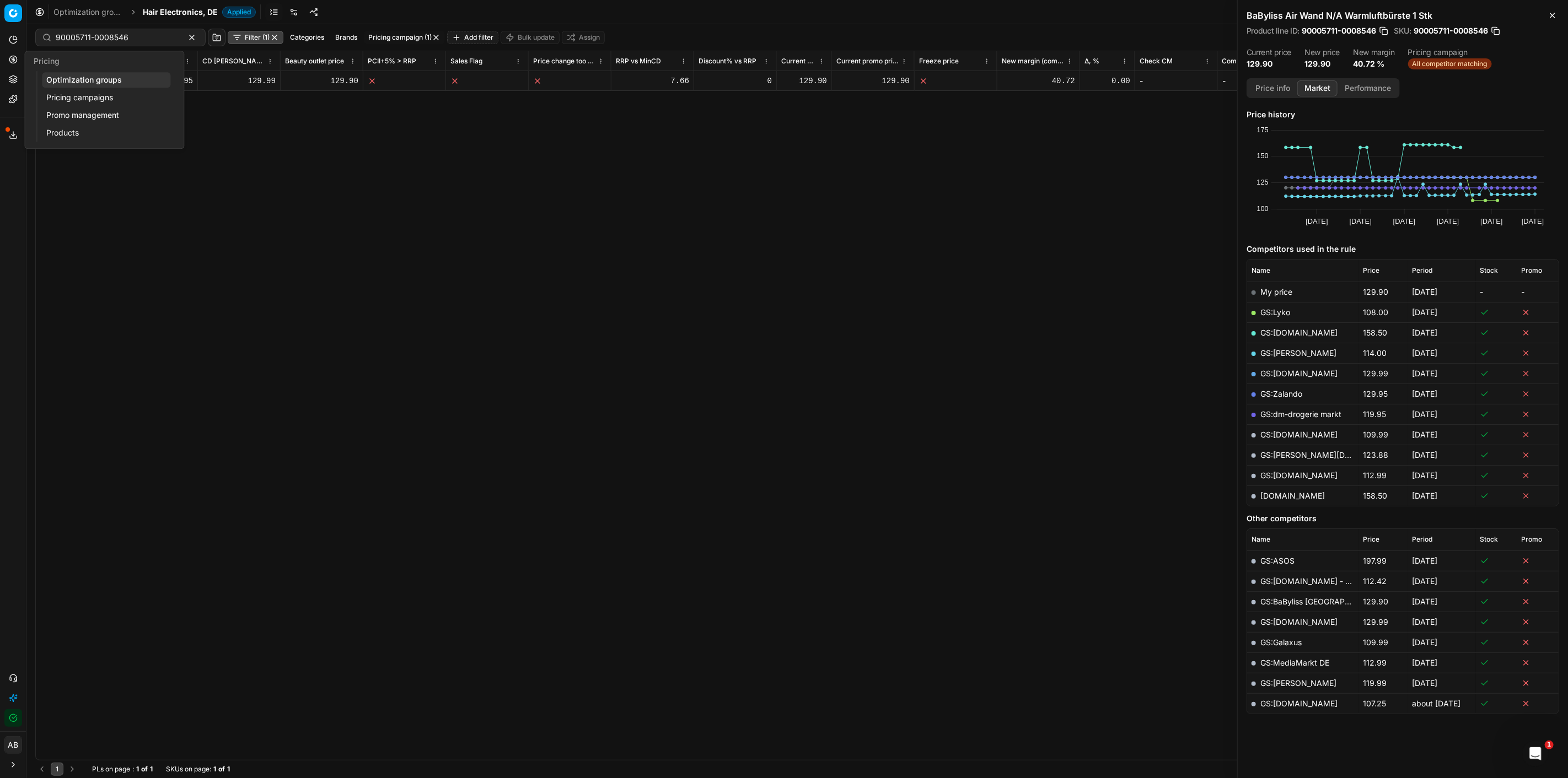
click at [89, 85] on link "Optimization groups" at bounding box center [106, 80] width 128 height 15
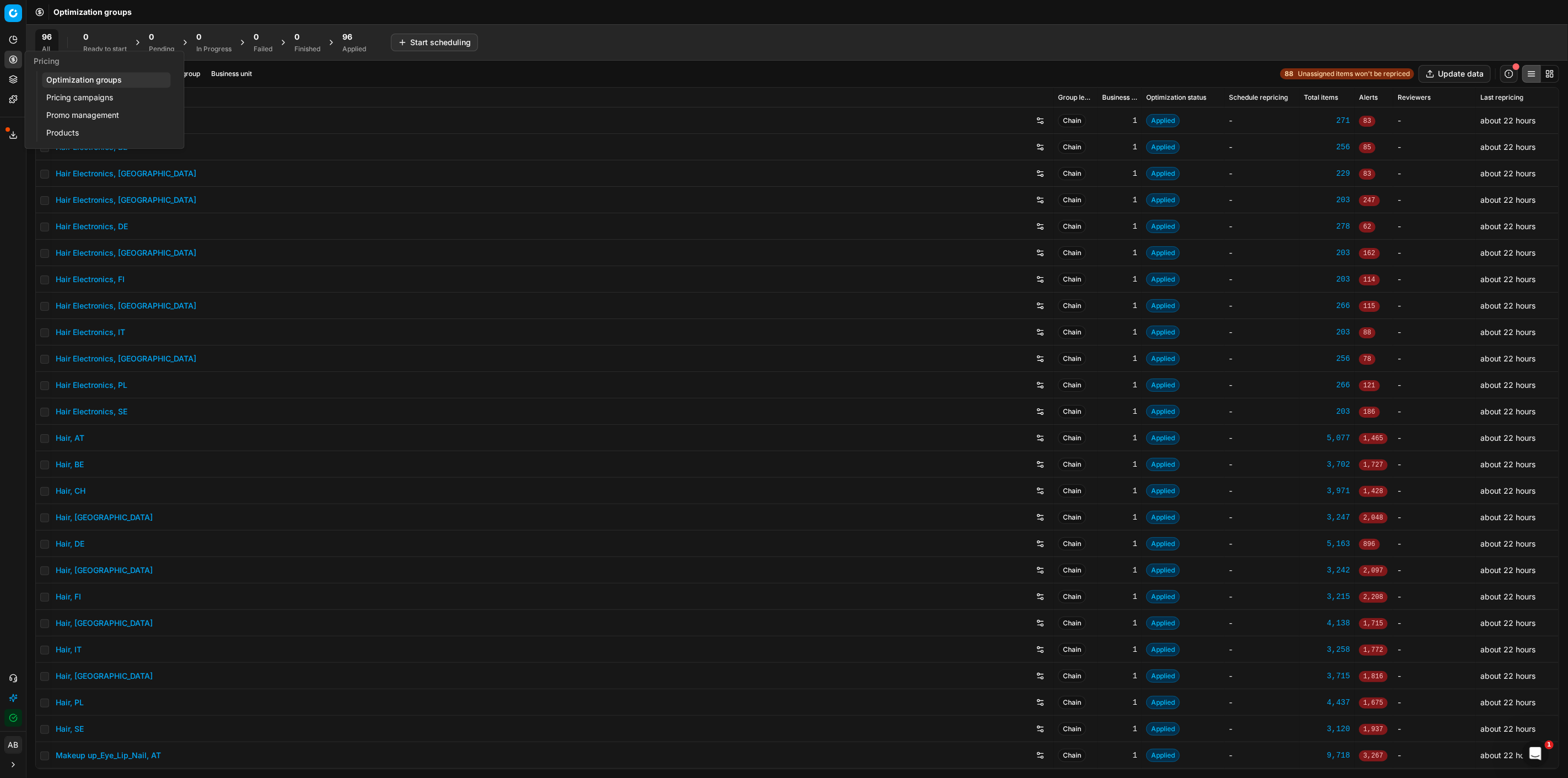
click at [56, 98] on link "Pricing campaigns" at bounding box center [106, 97] width 128 height 15
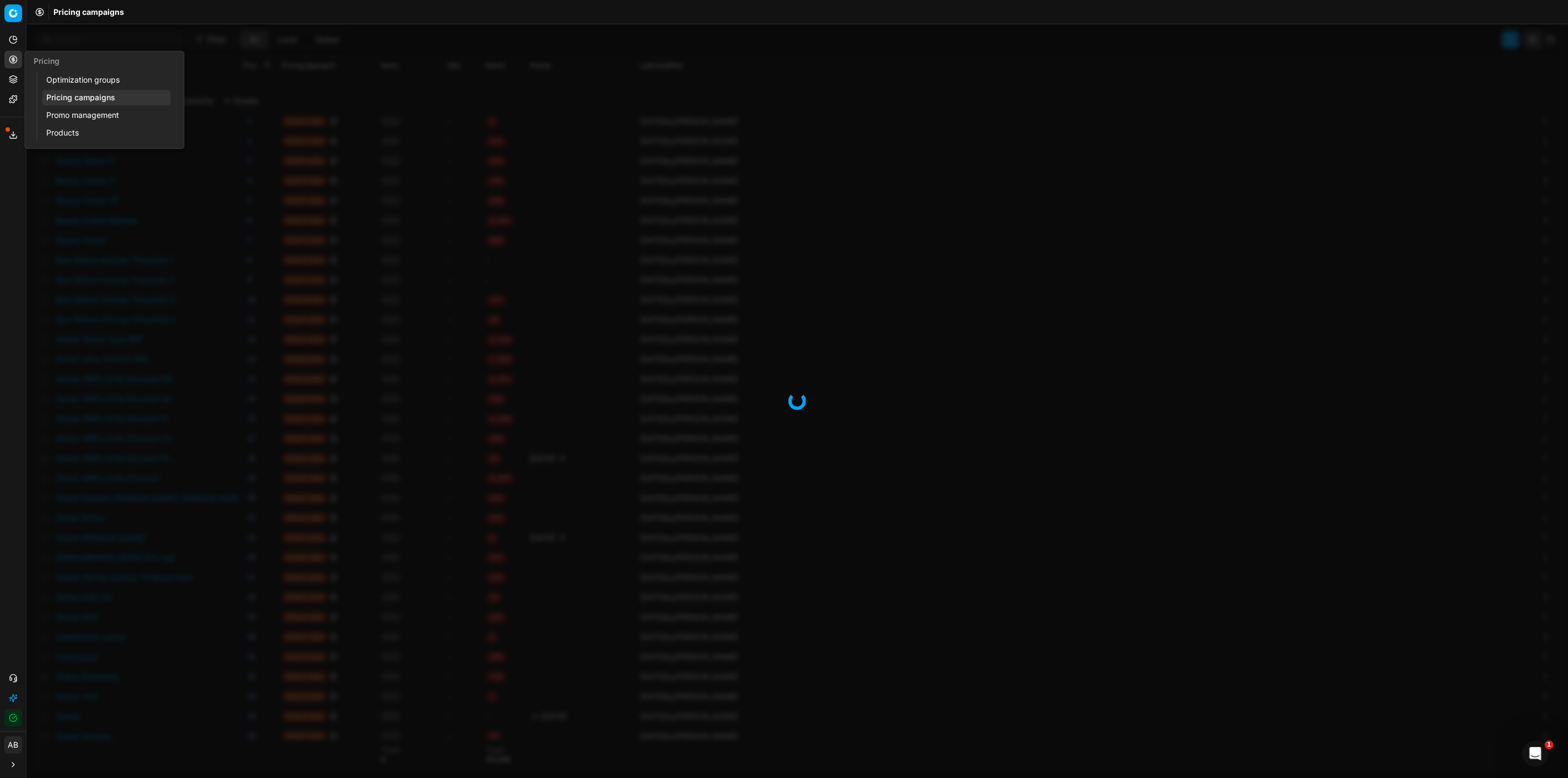
click at [83, 98] on link "Pricing campaigns" at bounding box center [106, 97] width 128 height 15
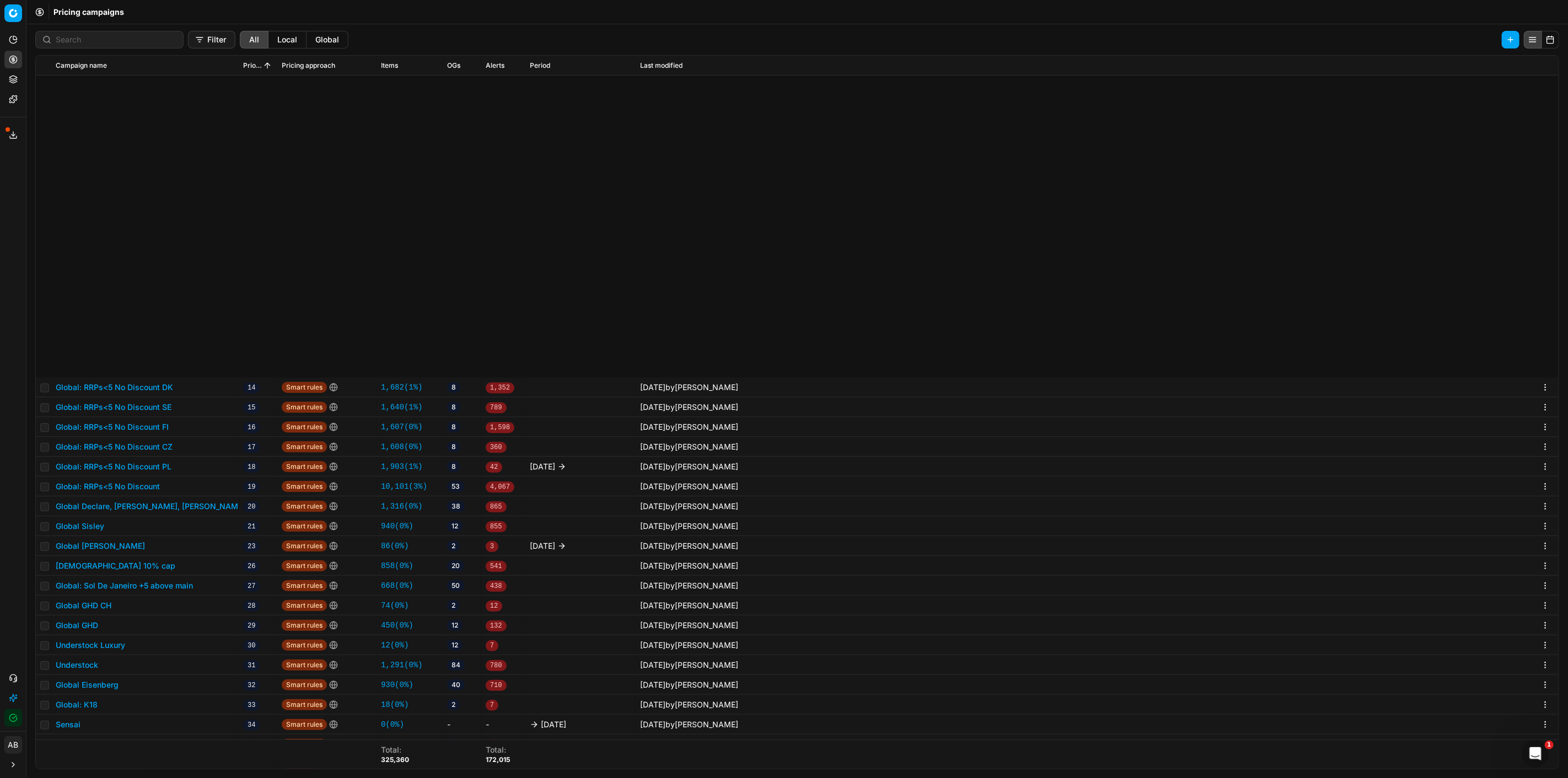
scroll to position [367, 0]
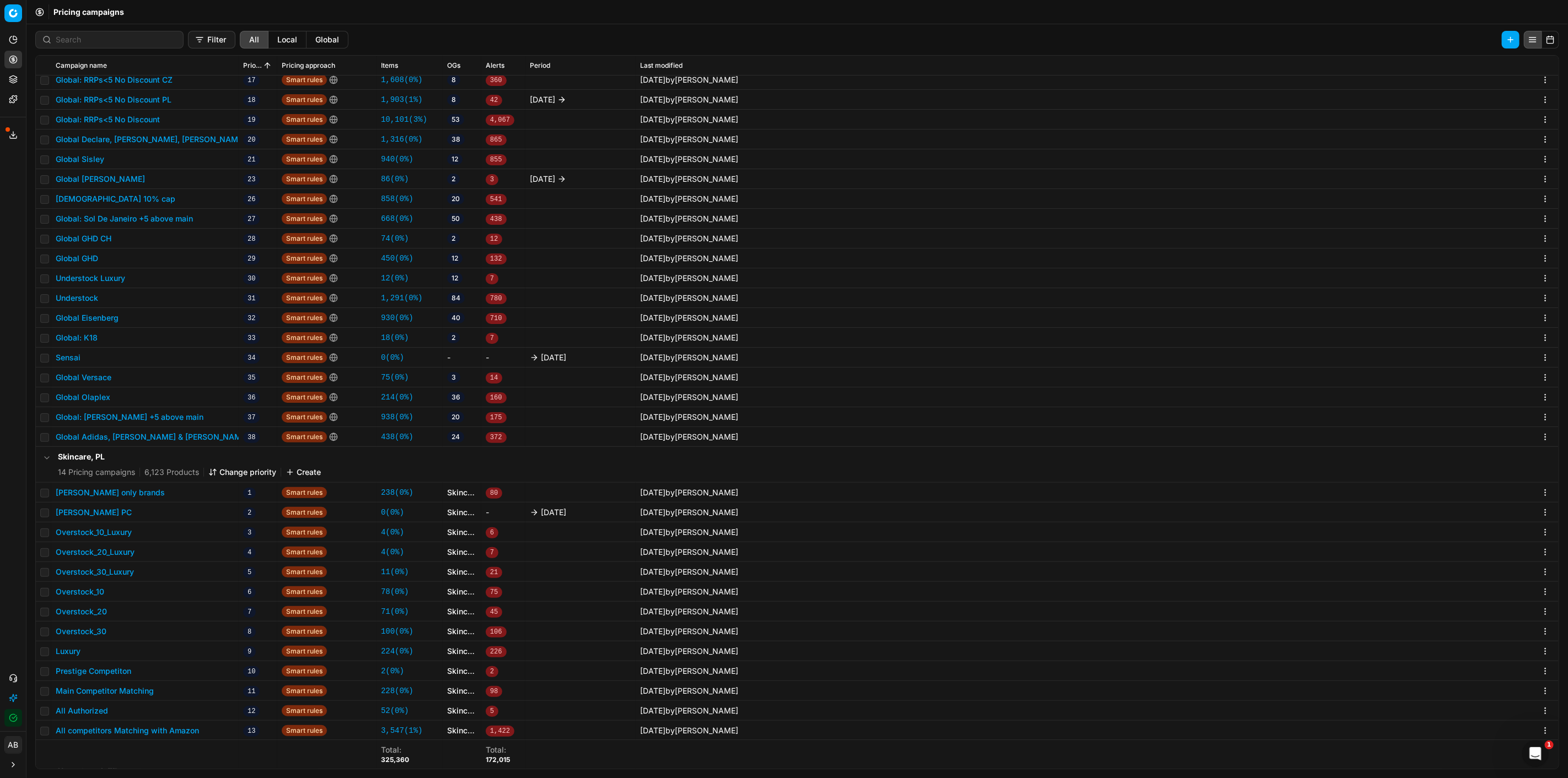
click at [74, 255] on button "Global GHD" at bounding box center [77, 258] width 43 height 11
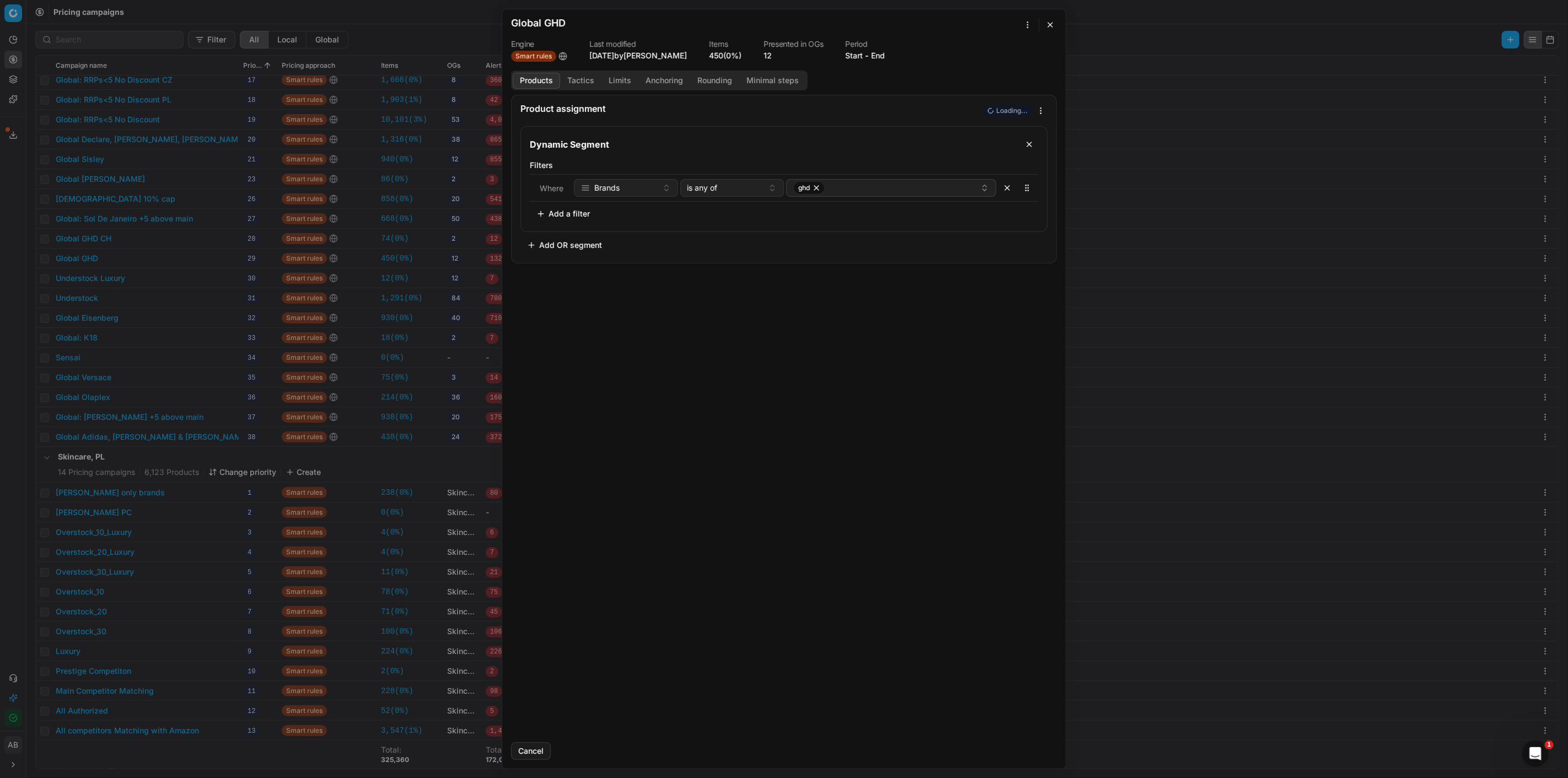
click at [570, 242] on button "Add OR segment" at bounding box center [565, 245] width 88 height 17
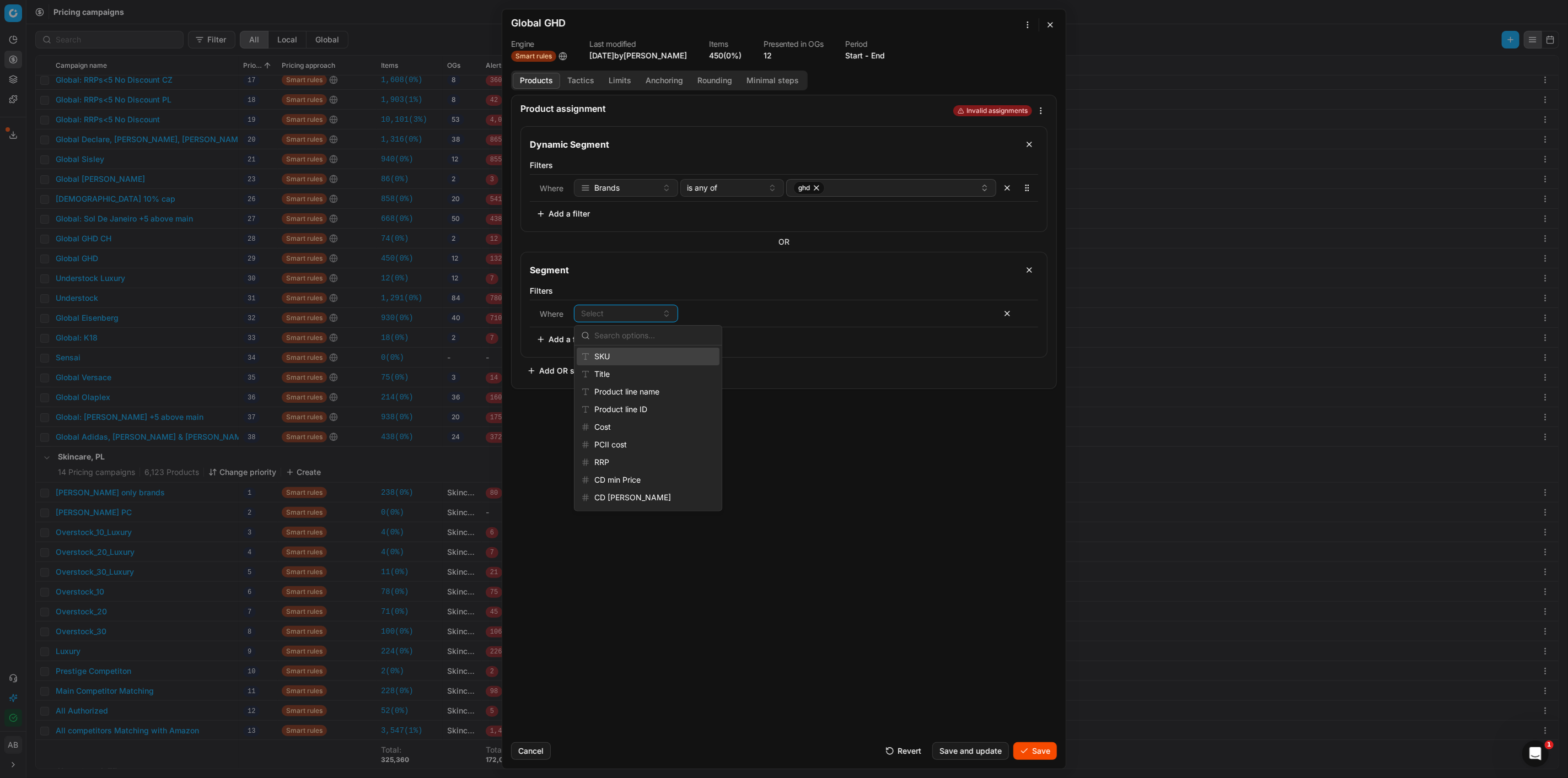
click at [614, 359] on div "SKU" at bounding box center [648, 357] width 143 height 17
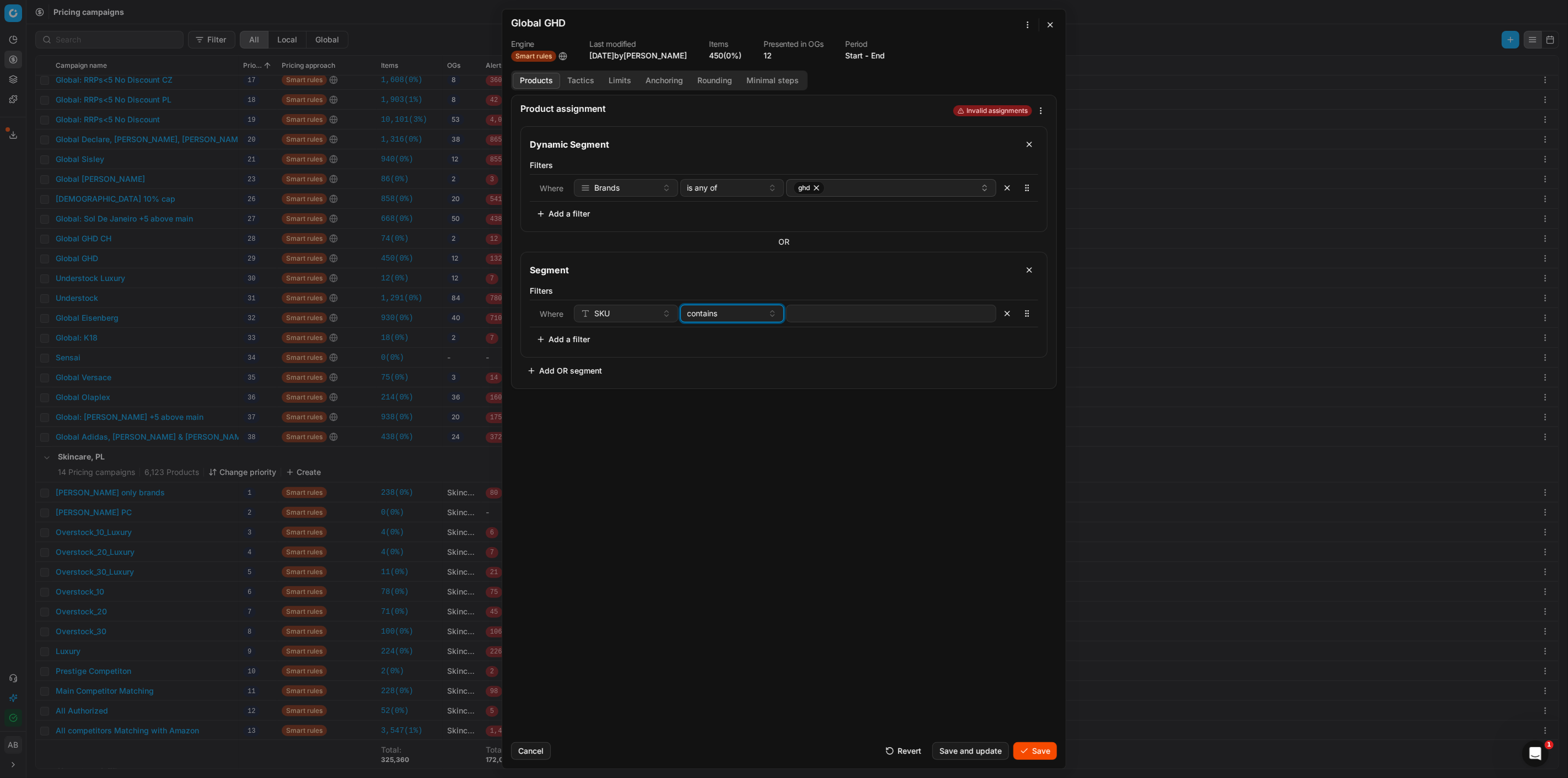
click at [762, 318] on div "contains" at bounding box center [726, 313] width 77 height 11
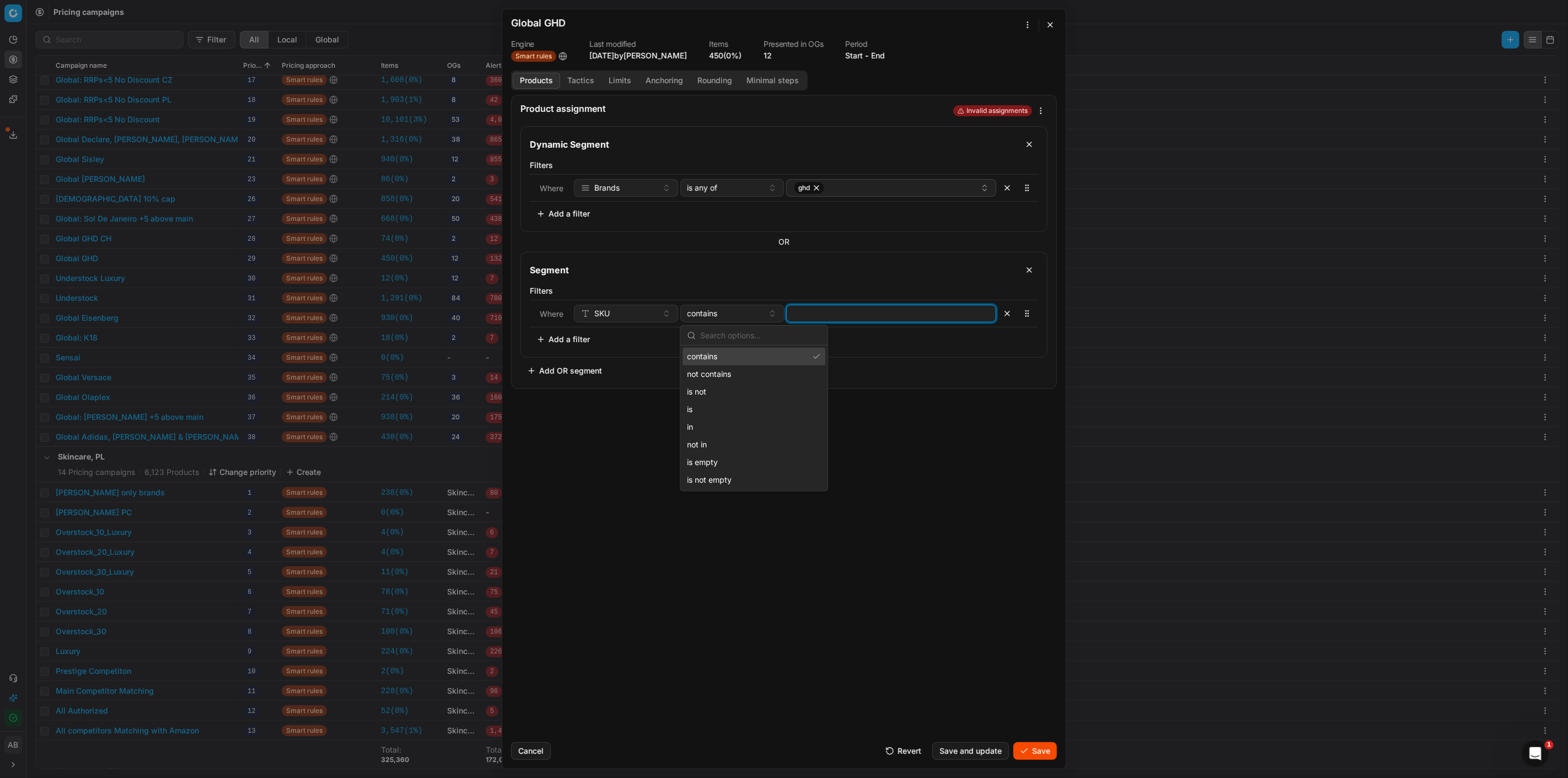
click at [800, 309] on input at bounding box center [891, 313] width 200 height 17
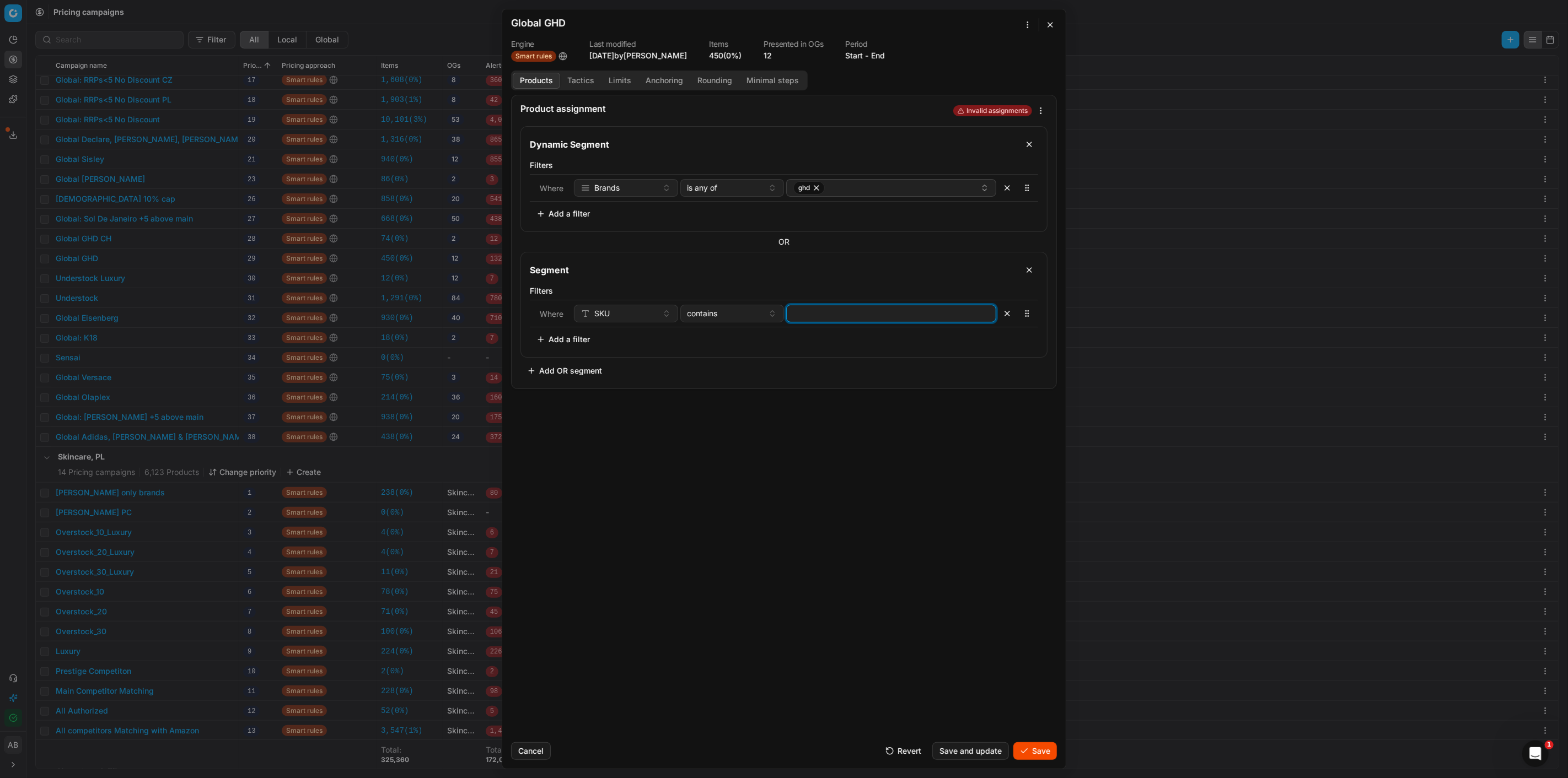
click at [828, 317] on input at bounding box center [891, 313] width 200 height 17
drag, startPoint x: 712, startPoint y: 312, endPoint x: 725, endPoint y: 318, distance: 14.3
click at [713, 312] on span "contains" at bounding box center [703, 313] width 30 height 11
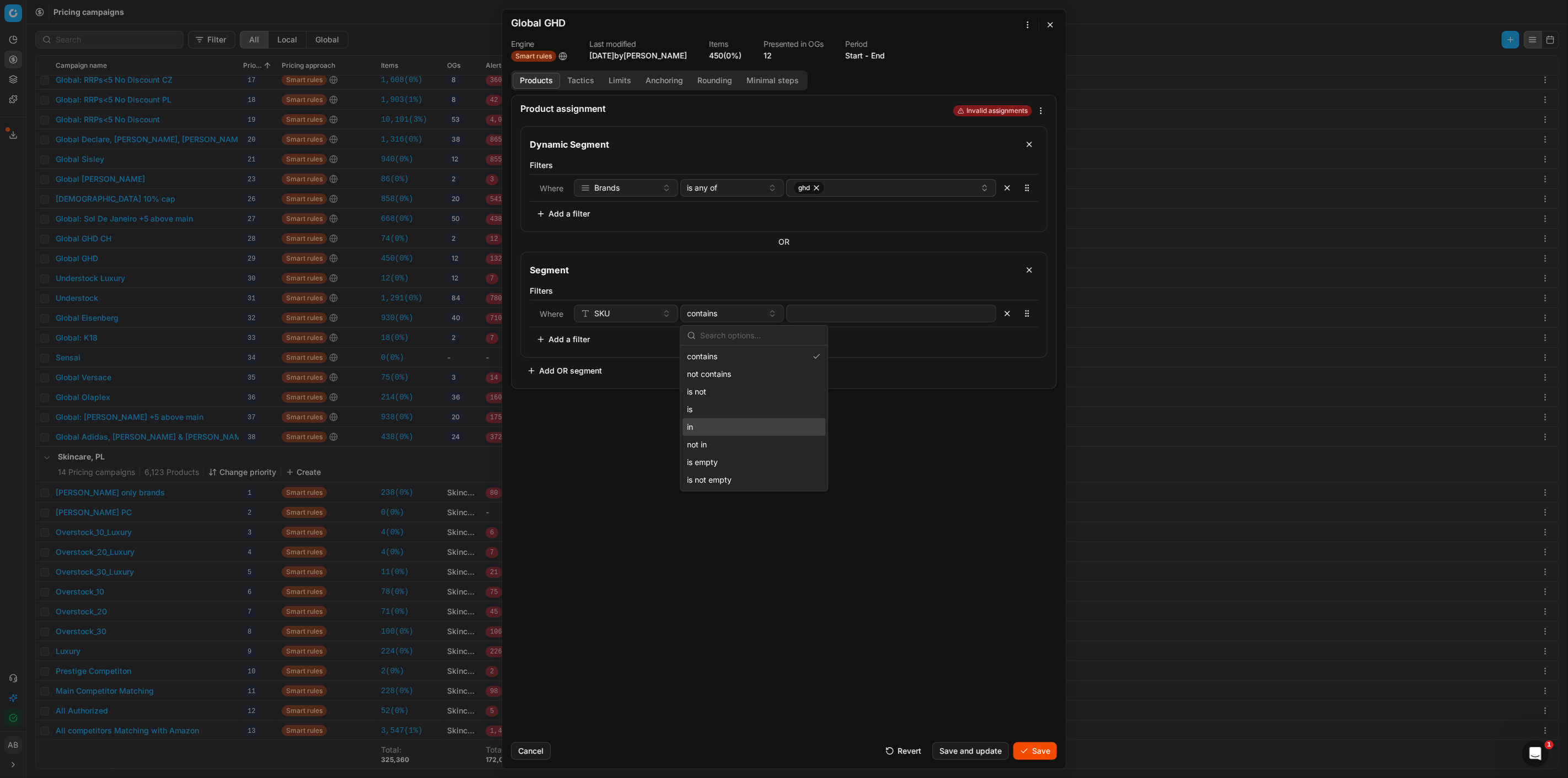
click at [560, 436] on div "Product assignment Invalid assignments Dynamic Segment Filters Where Brands is …" at bounding box center [784, 414] width 563 height 639
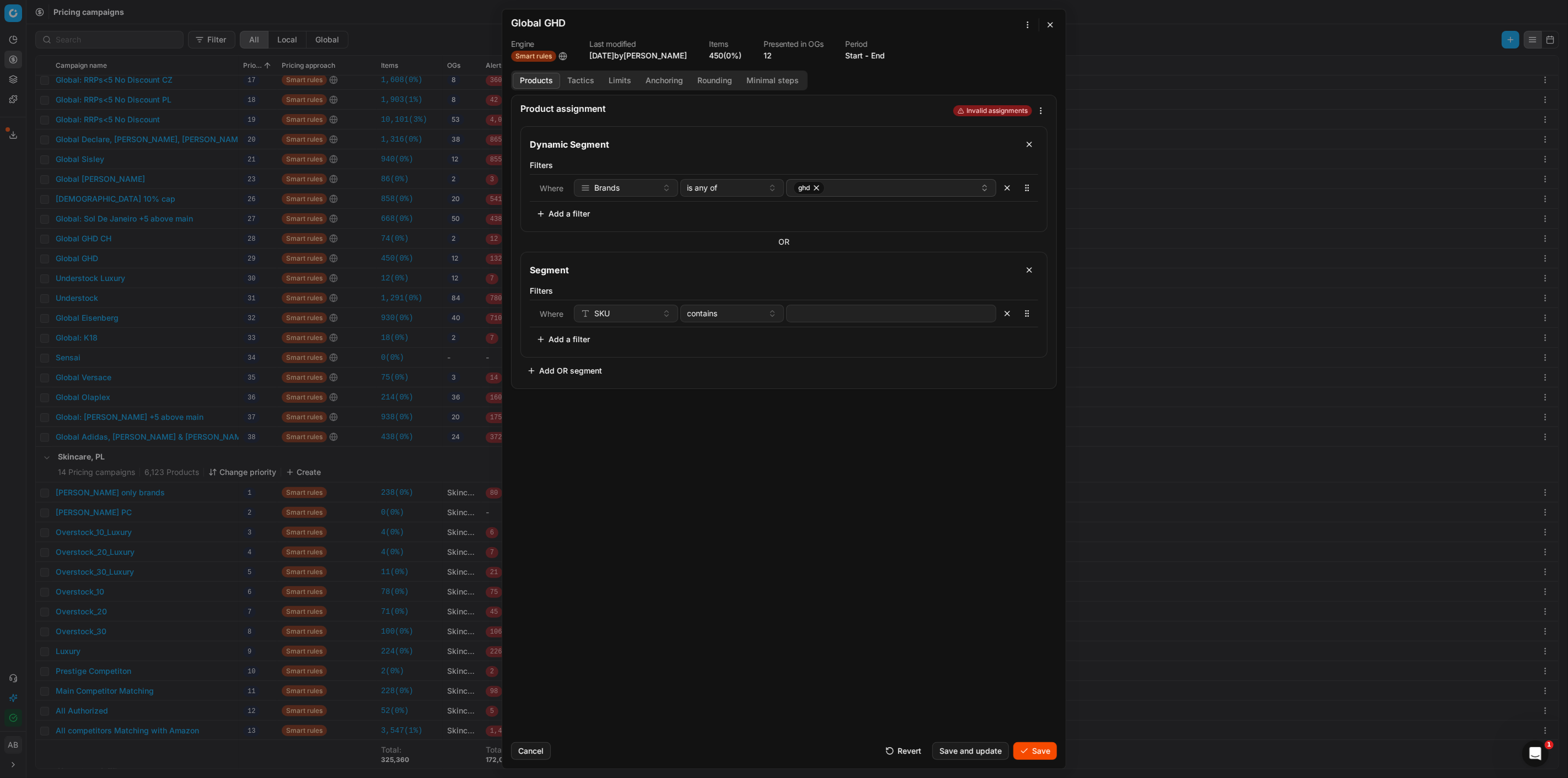
click at [1028, 272] on button "button" at bounding box center [1029, 270] width 17 height 17
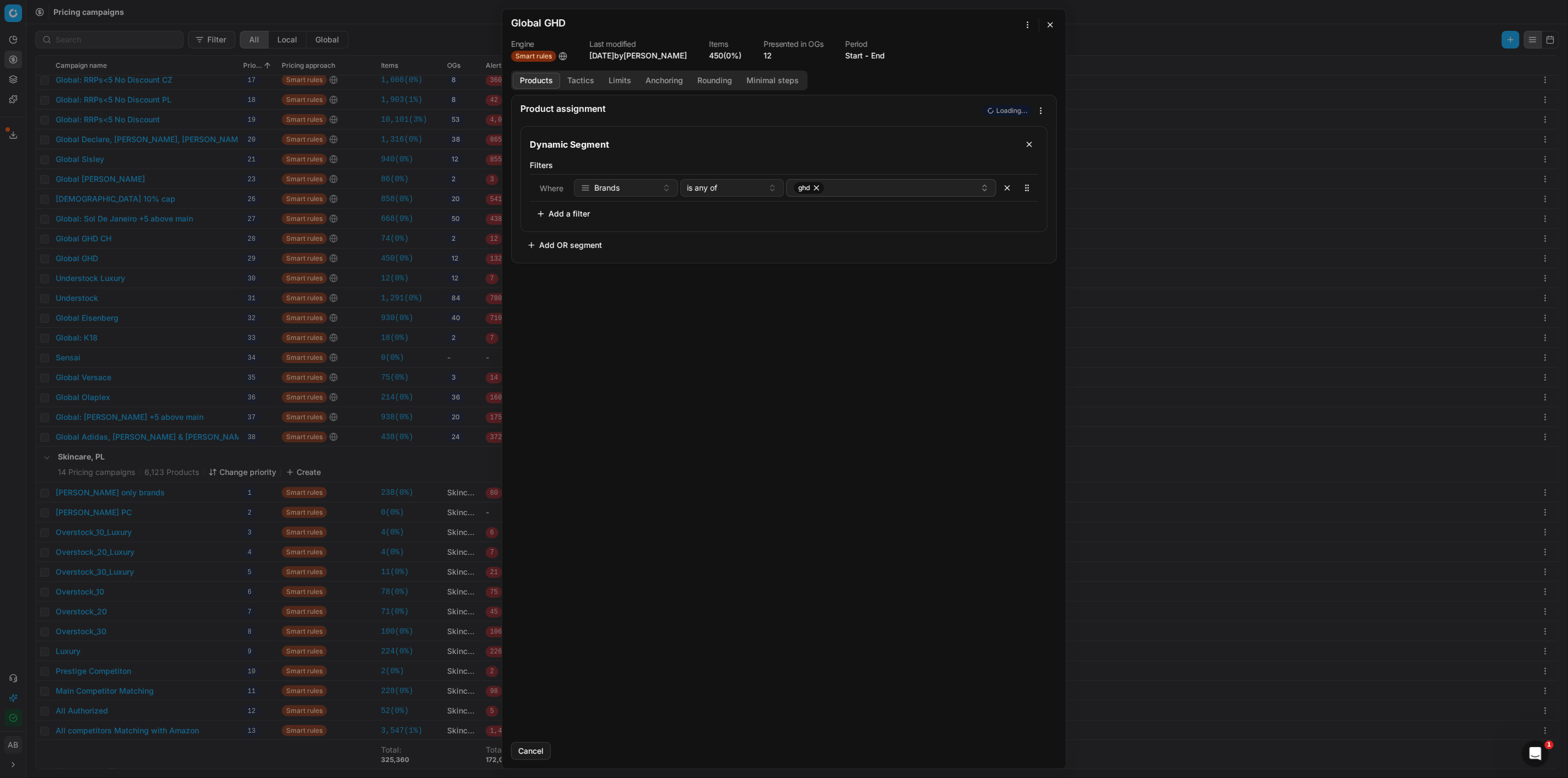
click at [1053, 25] on button "button" at bounding box center [1050, 25] width 13 height 13
